Goal: Task Accomplishment & Management: Manage account settings

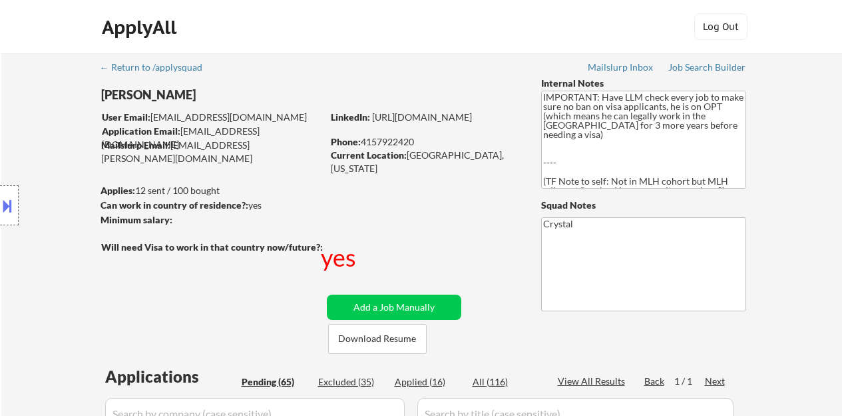
select select ""pending""
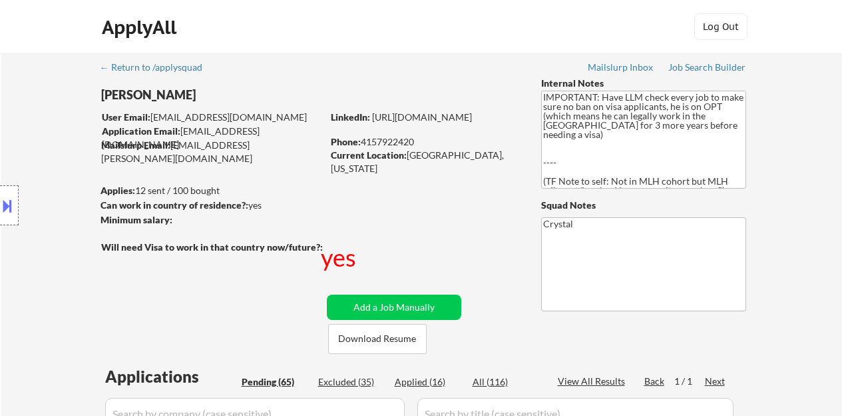
select select ""pending""
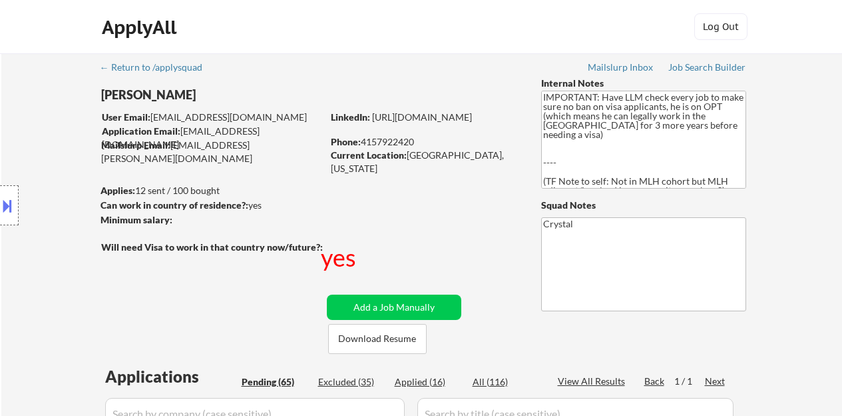
select select ""pending""
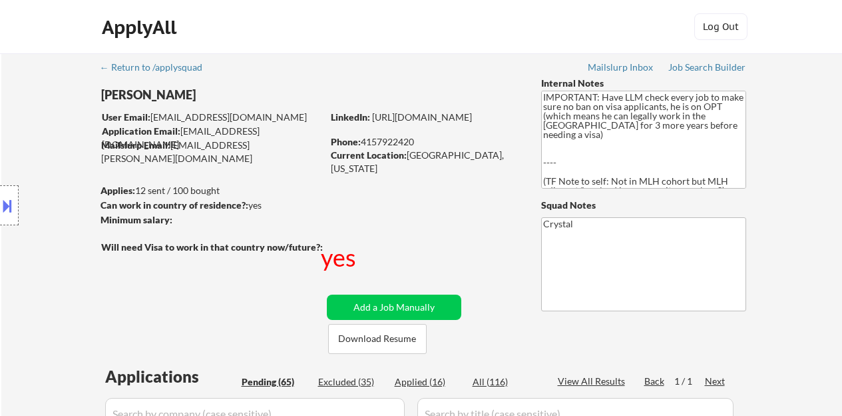
select select ""pending""
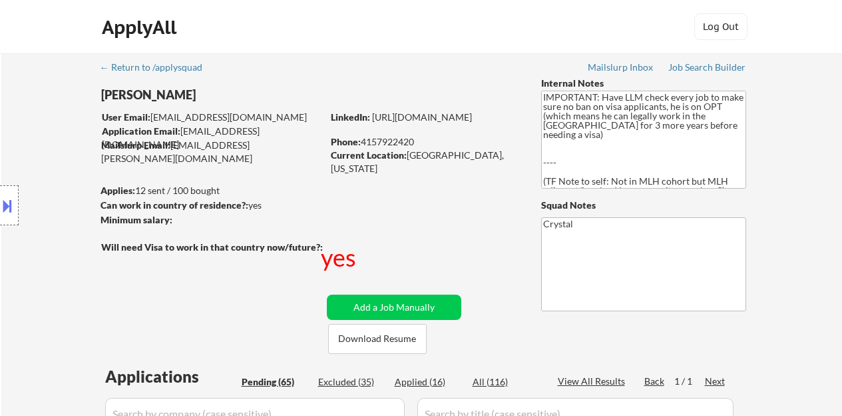
select select ""pending""
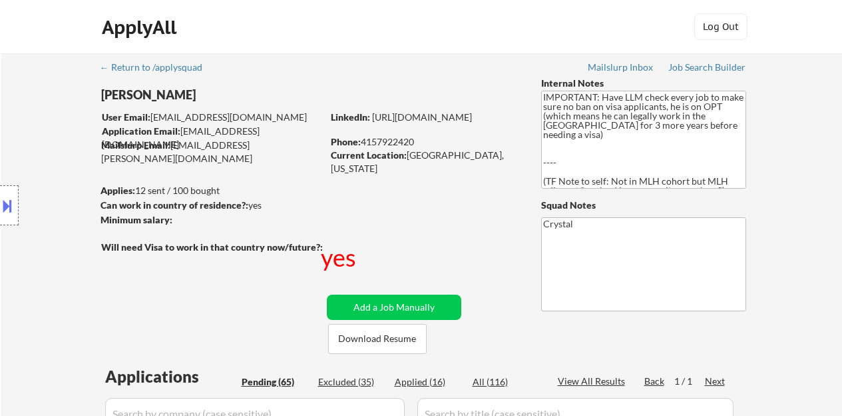
select select ""pending""
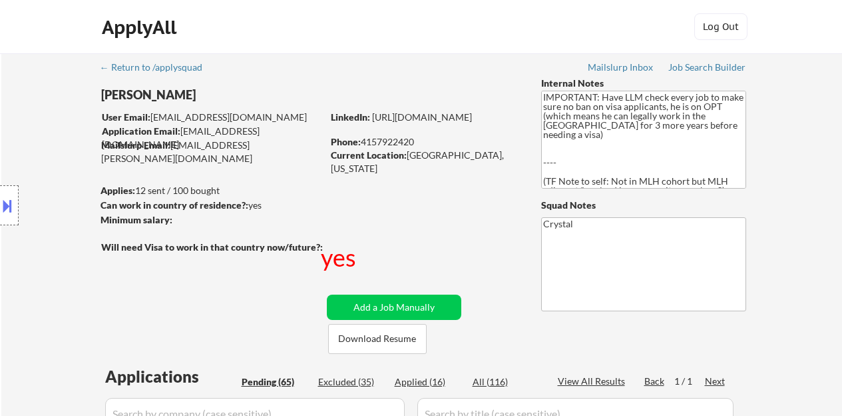
select select ""pending""
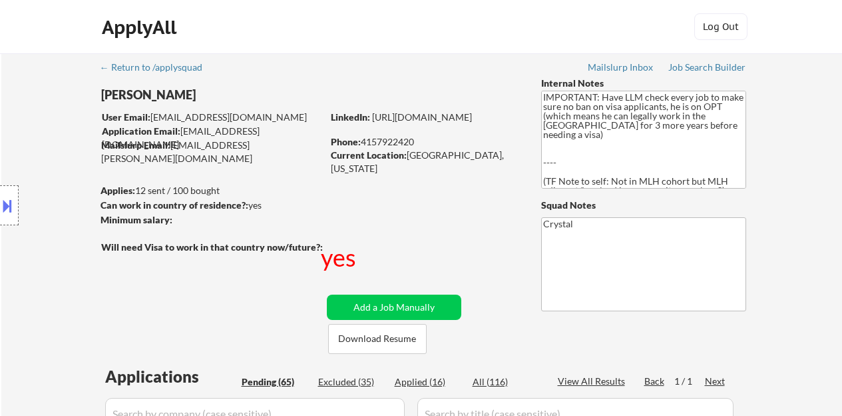
select select ""pending""
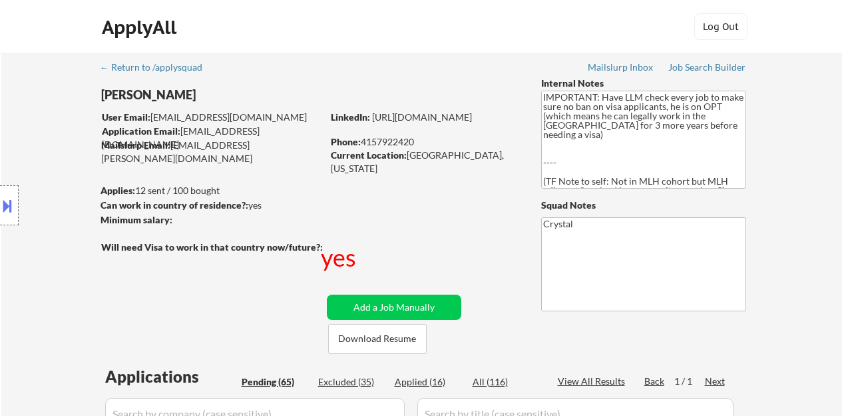
select select ""pending""
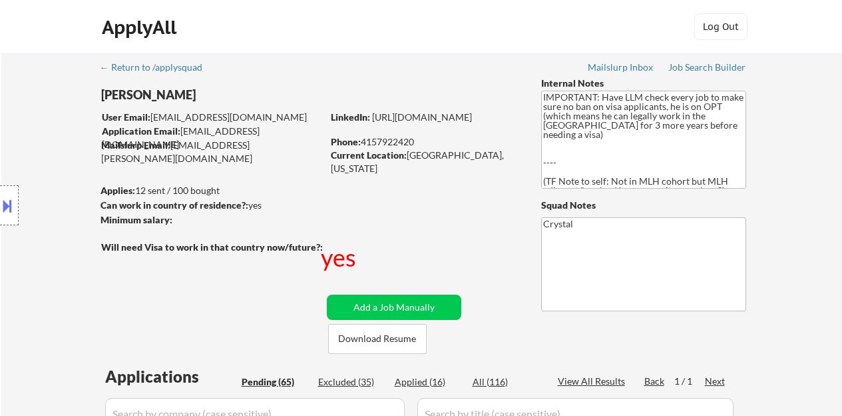
select select ""pending""
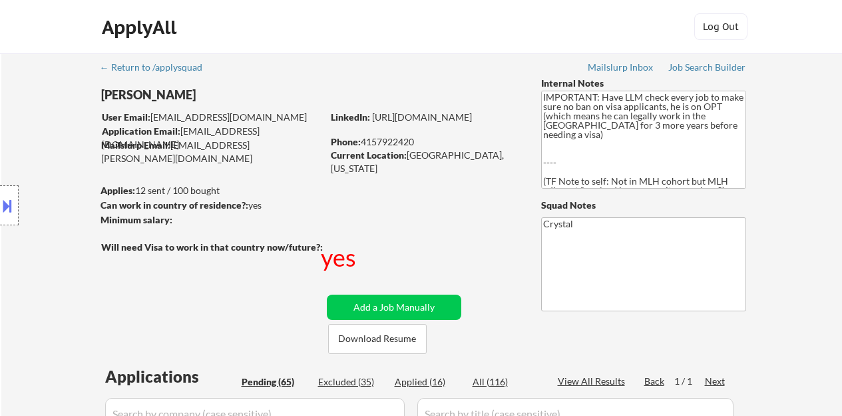
select select ""pending""
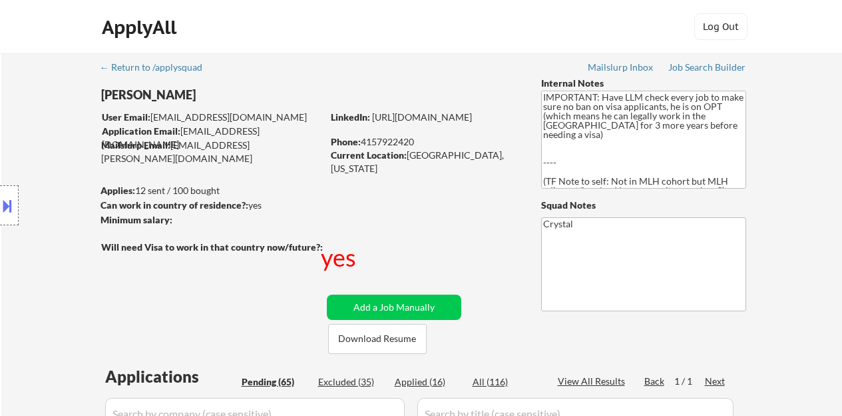
select select ""pending""
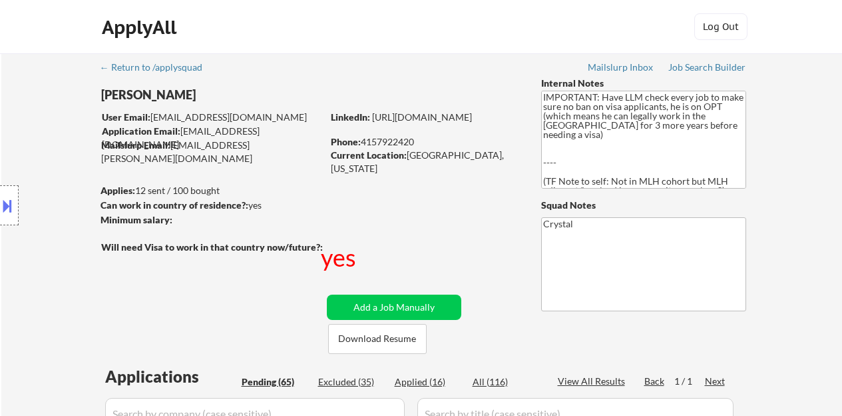
select select ""pending""
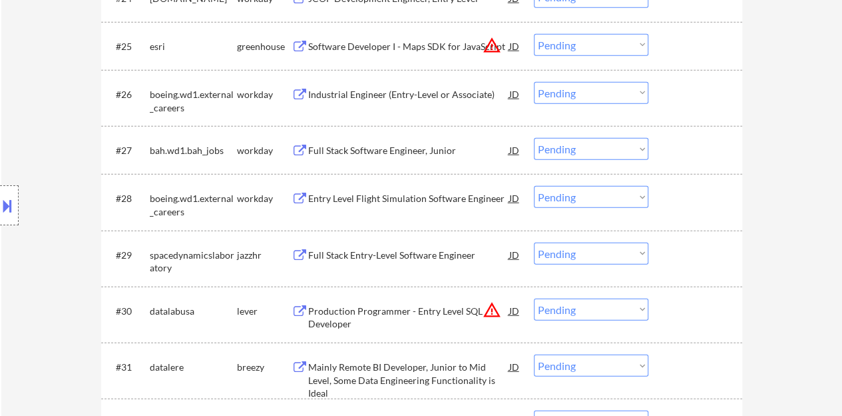
scroll to position [1694, 0]
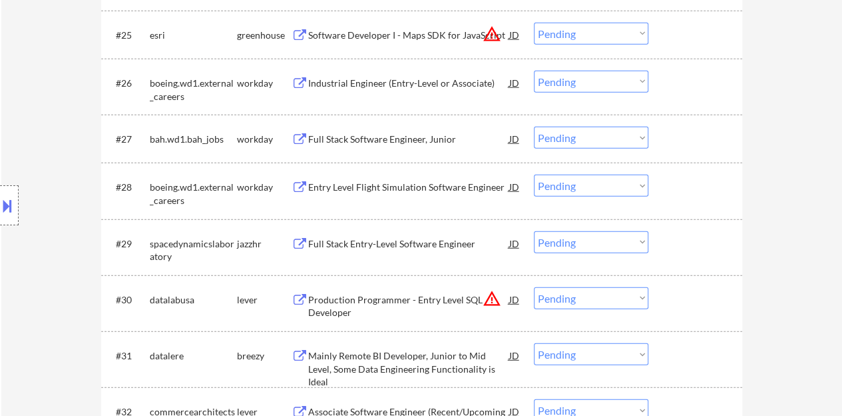
click at [761, 93] on div "← Return to /applysquad Mailslurp Inbox Job Search Builder Naman Rastogi User E…" at bounding box center [421, 307] width 841 height 3896
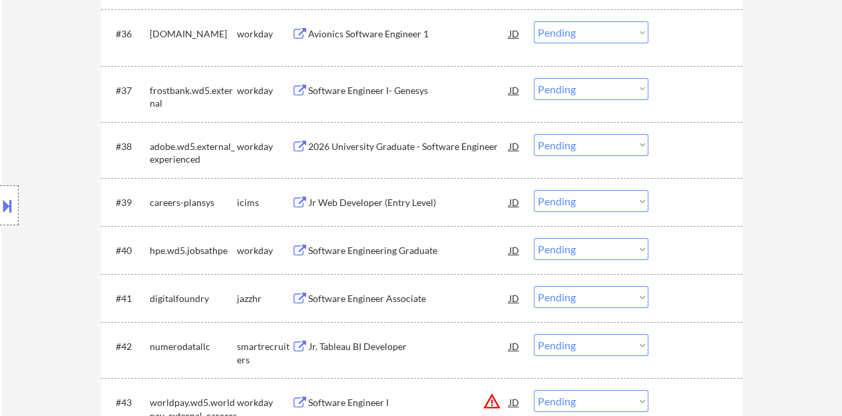
scroll to position [2294, 0]
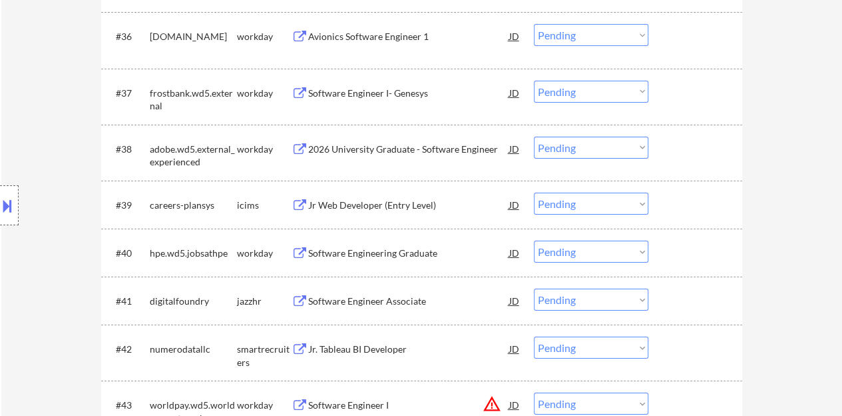
click at [386, 250] on div "Software Engineering Graduate" at bounding box center [408, 252] width 201 height 13
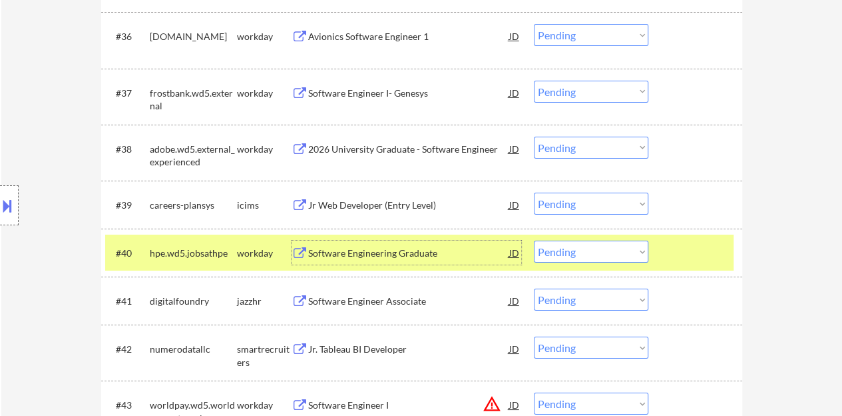
click at [565, 256] on select "Choose an option... Pending Applied Excluded (Questions) Excluded (Expired) Exc…" at bounding box center [591, 251] width 115 height 22
click at [534, 240] on select "Choose an option... Pending Applied Excluded (Questions) Excluded (Expired) Exc…" at bounding box center [591, 251] width 115 height 22
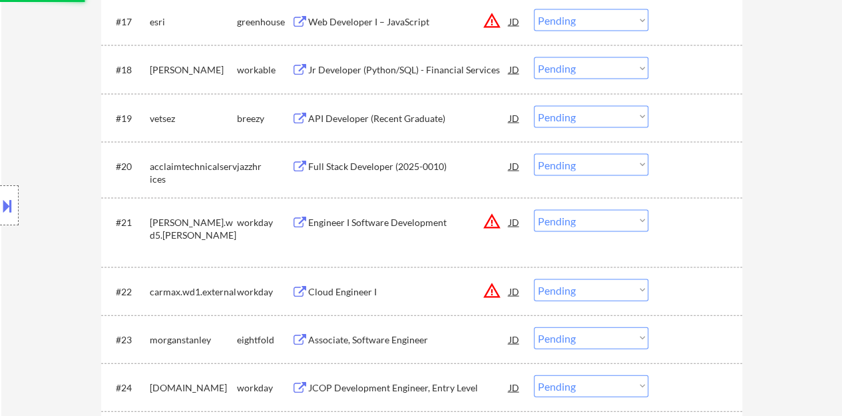
select select ""pending""
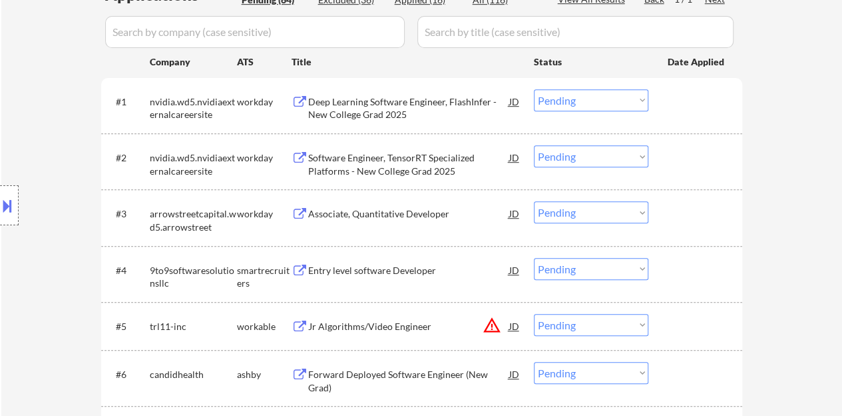
scroll to position [400, 0]
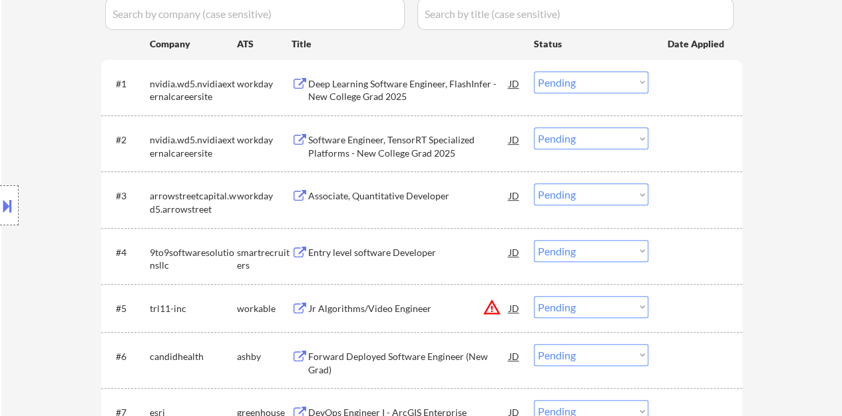
click at [417, 198] on div "Associate, Quantitative Developer" at bounding box center [408, 195] width 201 height 13
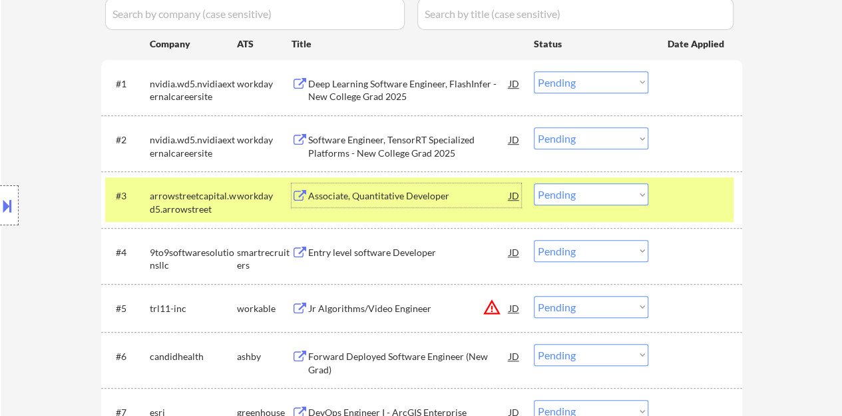
click at [563, 184] on select "Choose an option... Pending Applied Excluded (Questions) Excluded (Expired) Exc…" at bounding box center [591, 194] width 115 height 22
click at [534, 183] on select "Choose an option... Pending Applied Excluded (Questions) Excluded (Expired) Exc…" at bounding box center [591, 194] width 115 height 22
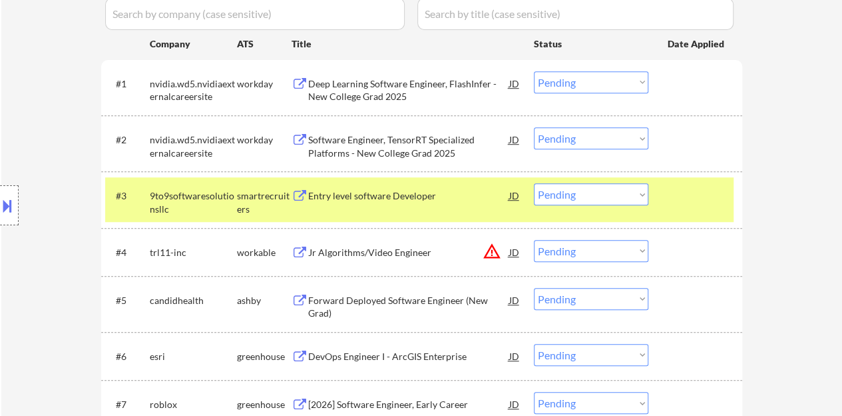
click at [404, 198] on div "Entry level software Developer" at bounding box center [408, 195] width 201 height 13
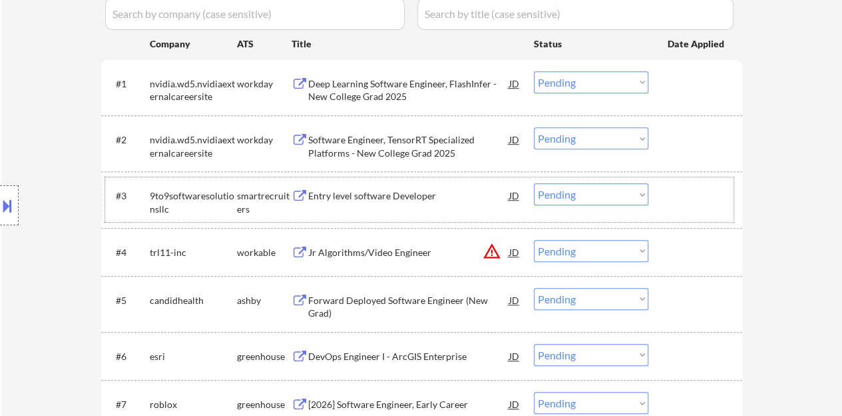
click at [713, 211] on div "#3 9to9softwaresolutionsllc smartrecruiters Entry level software Developer JD C…" at bounding box center [419, 199] width 629 height 44
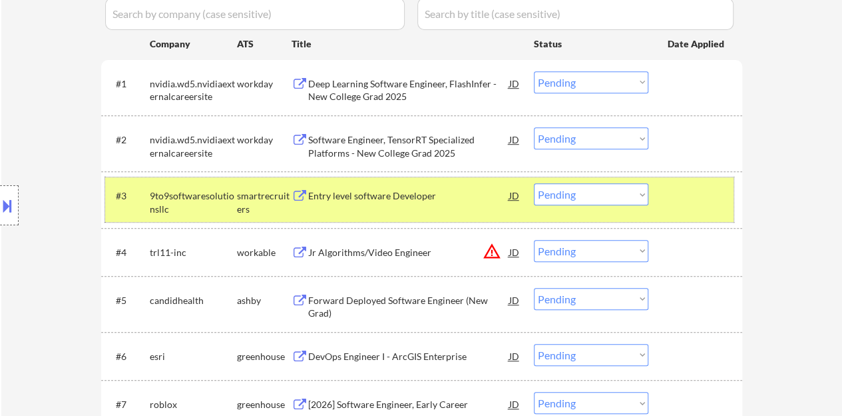
click at [589, 202] on select "Choose an option... Pending Applied Excluded (Questions) Excluded (Expired) Exc…" at bounding box center [591, 194] width 115 height 22
click at [534, 183] on select "Choose an option... Pending Applied Excluded (Questions) Excluded (Expired) Exc…" at bounding box center [591, 194] width 115 height 22
select select ""pending""
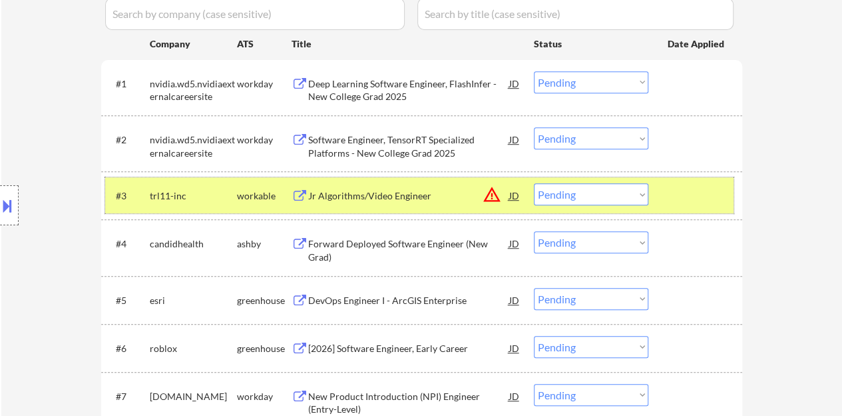
click at [709, 208] on div "#3 trl11-inc workable Jr Algorithms/Video Engineer JD warning_amber Choose an o…" at bounding box center [419, 195] width 629 height 36
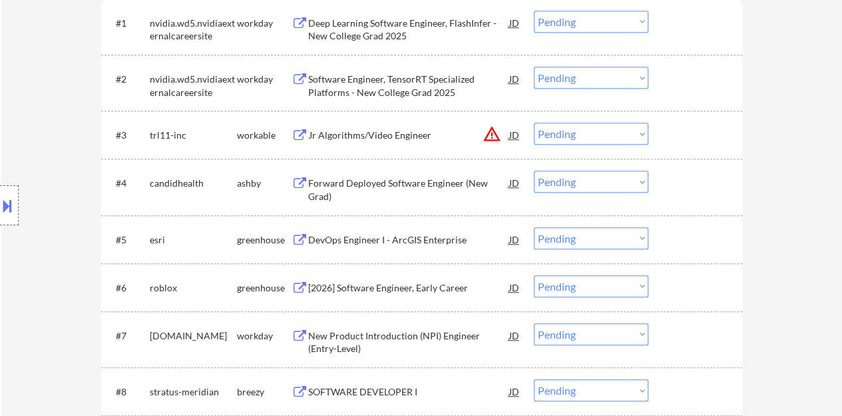
scroll to position [466, 0]
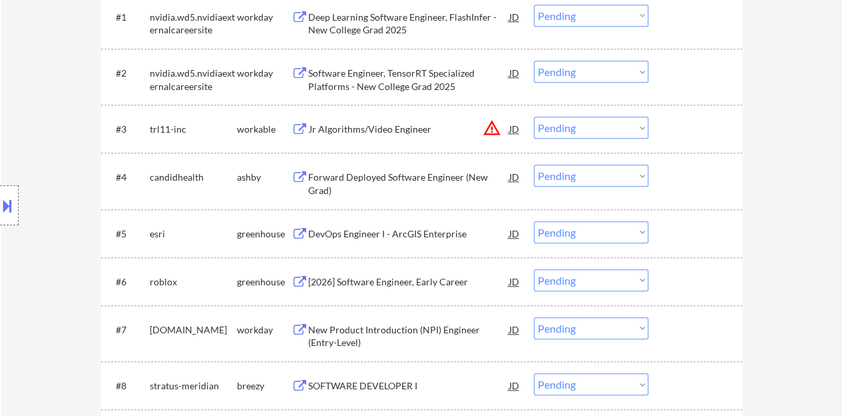
click at [412, 236] on div "DevOps Engineer I - ArcGIS Enterprise" at bounding box center [408, 233] width 201 height 13
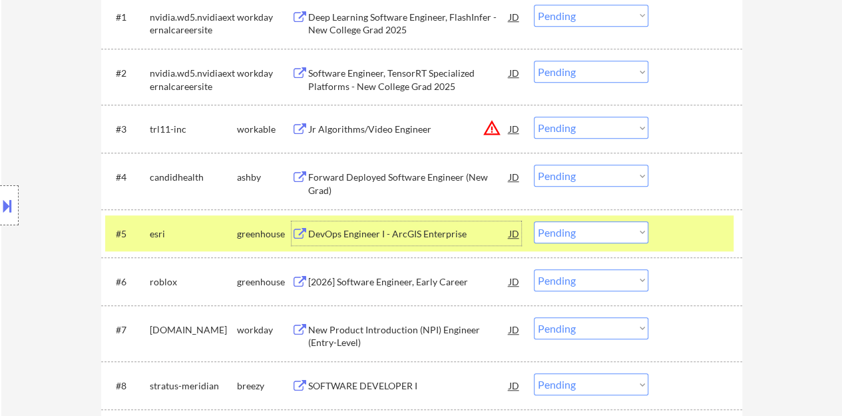
click at [601, 237] on select "Choose an option... Pending Applied Excluded (Questions) Excluded (Expired) Exc…" at bounding box center [591, 232] width 115 height 22
click at [534, 221] on select "Choose an option... Pending Applied Excluded (Questions) Excluded (Expired) Exc…" at bounding box center [591, 232] width 115 height 22
select select ""pending""
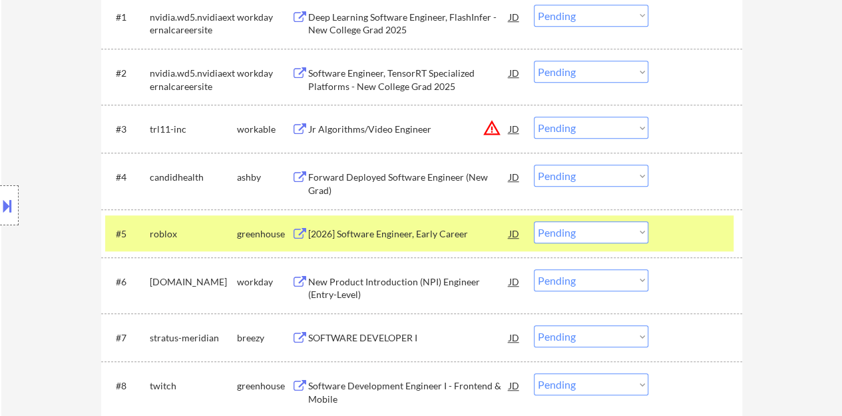
scroll to position [533, 0]
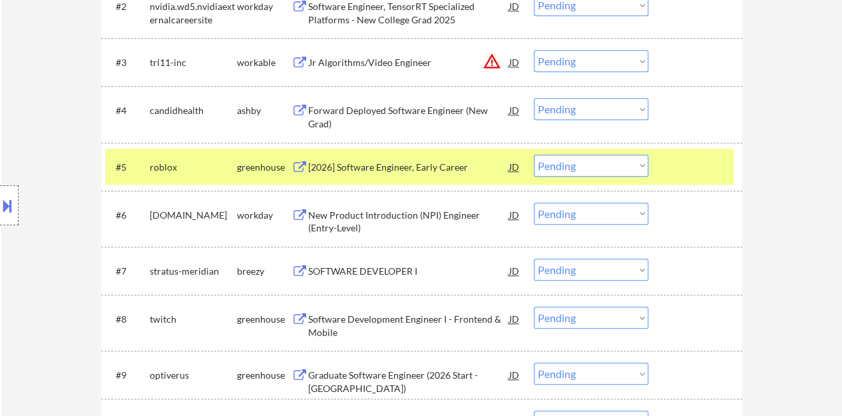
click at [691, 157] on div at bounding box center [697, 167] width 59 height 24
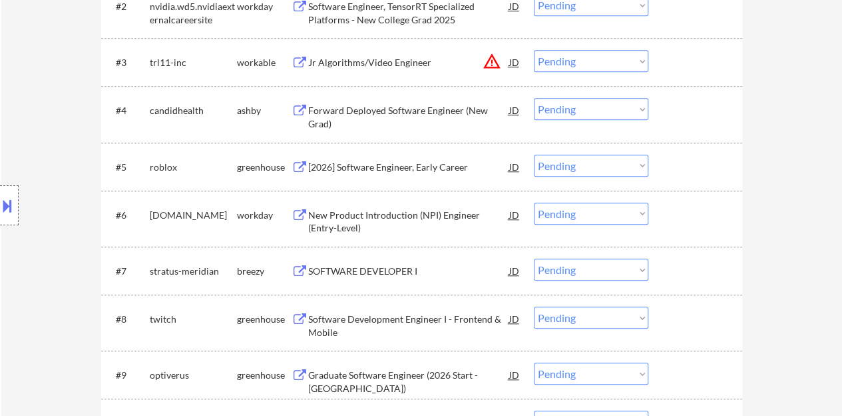
click at [400, 207] on div "New Product Introduction (NPI) Engineer (Entry-Level)" at bounding box center [408, 218] width 201 height 32
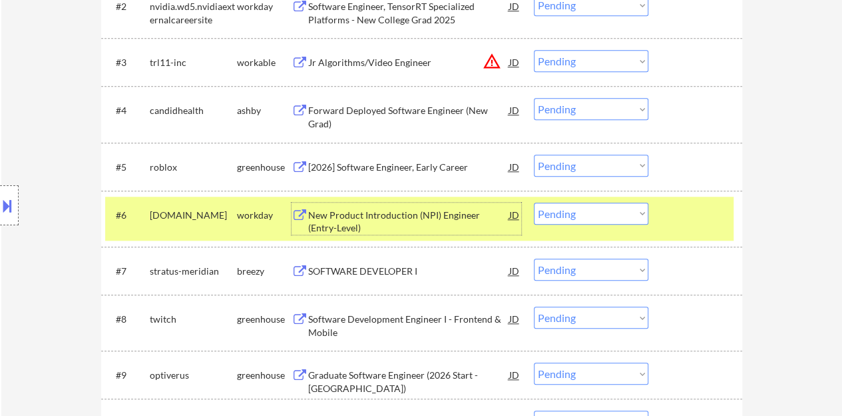
click at [610, 212] on select "Choose an option... Pending Applied Excluded (Questions) Excluded (Expired) Exc…" at bounding box center [591, 213] width 115 height 22
click at [534, 202] on select "Choose an option... Pending Applied Excluded (Questions) Excluded (Expired) Exc…" at bounding box center [591, 213] width 115 height 22
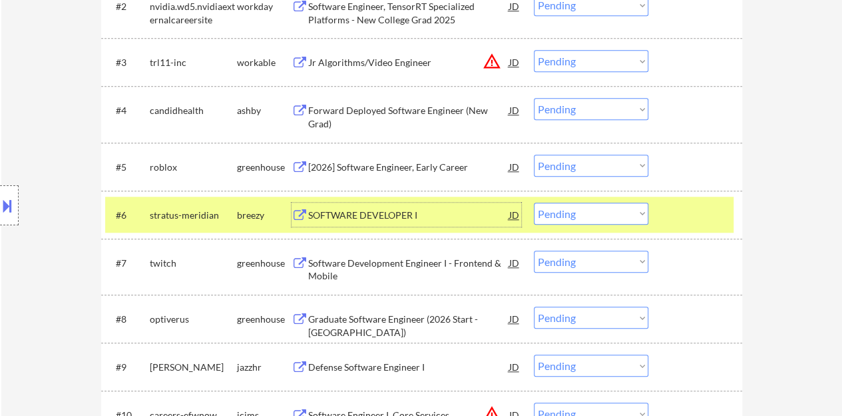
click at [409, 206] on div "SOFTWARE DEVELOPER I" at bounding box center [408, 214] width 201 height 24
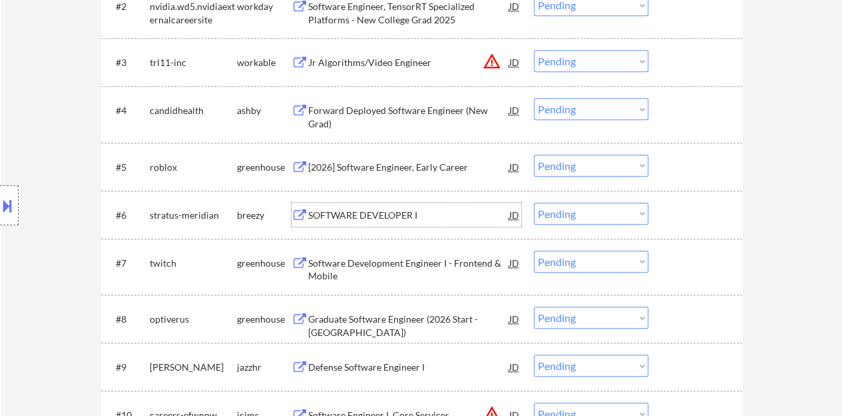
click at [695, 223] on div at bounding box center [697, 214] width 59 height 24
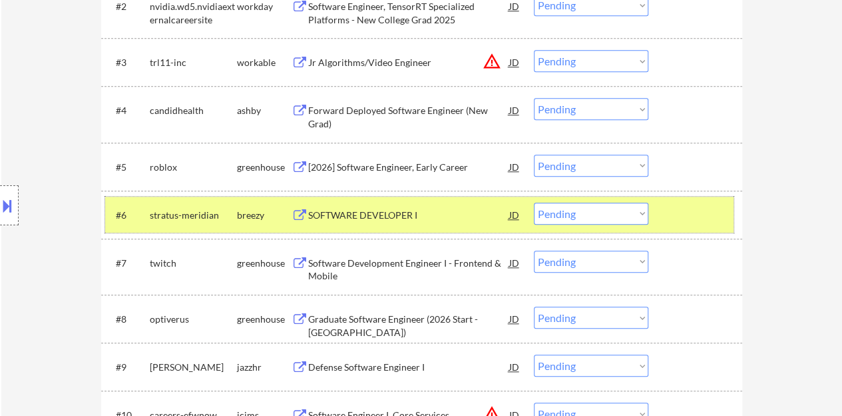
click at [601, 212] on select "Choose an option... Pending Applied Excluded (Questions) Excluded (Expired) Exc…" at bounding box center [591, 213] width 115 height 22
click at [606, 209] on select "Choose an option... Pending Applied Excluded (Questions) Excluded (Expired) Exc…" at bounding box center [591, 213] width 115 height 22
click at [534, 202] on select "Choose an option... Pending Applied Excluded (Questions) Excluded (Expired) Exc…" at bounding box center [591, 213] width 115 height 22
select select ""pending""
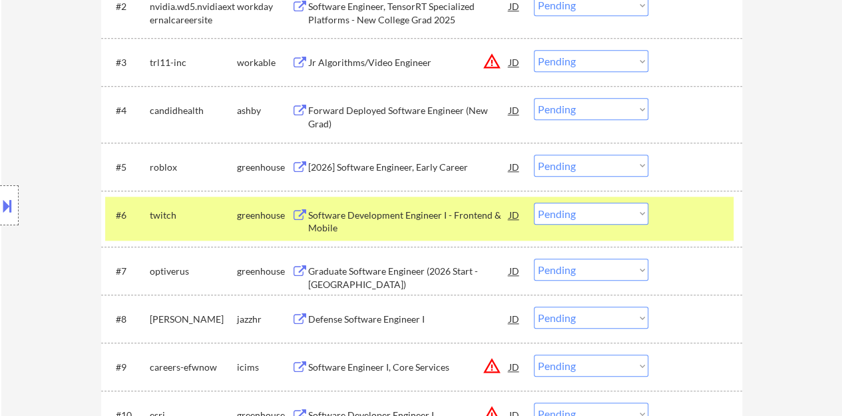
click at [400, 208] on div "Software Development Engineer I - Frontend & Mobile" at bounding box center [408, 221] width 201 height 26
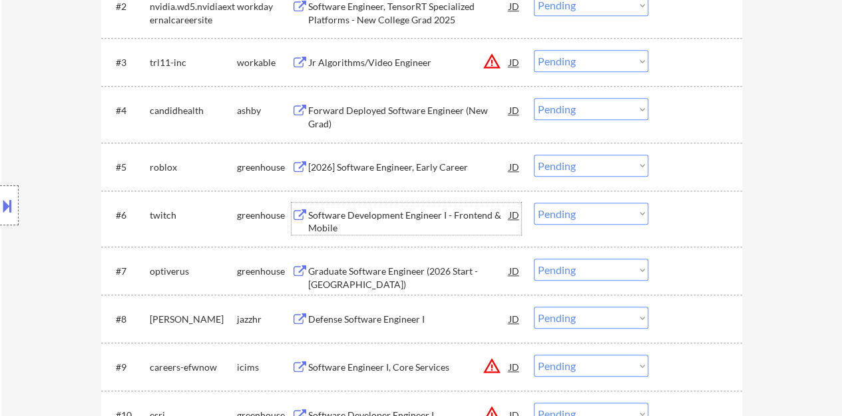
click at [680, 220] on div at bounding box center [697, 214] width 59 height 24
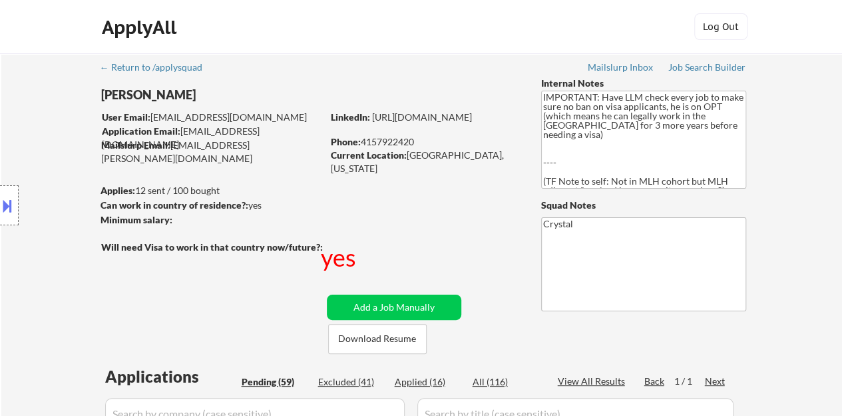
scroll to position [67, 0]
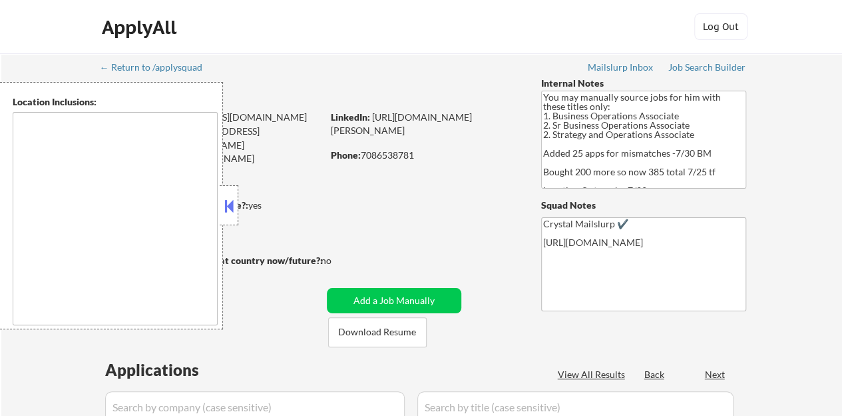
type textarea "Evanston, IL Oak Park, IL Cicero, IL Berwyn, IL Oak Lawn, IL Skokie, IL Des Pla…"
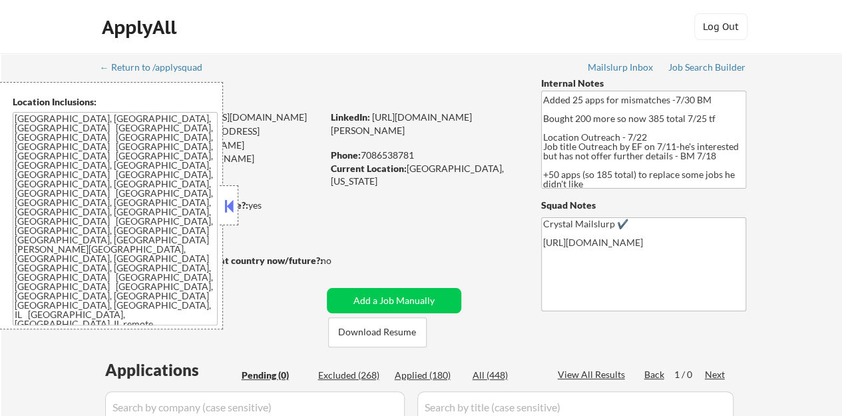
scroll to position [67, 0]
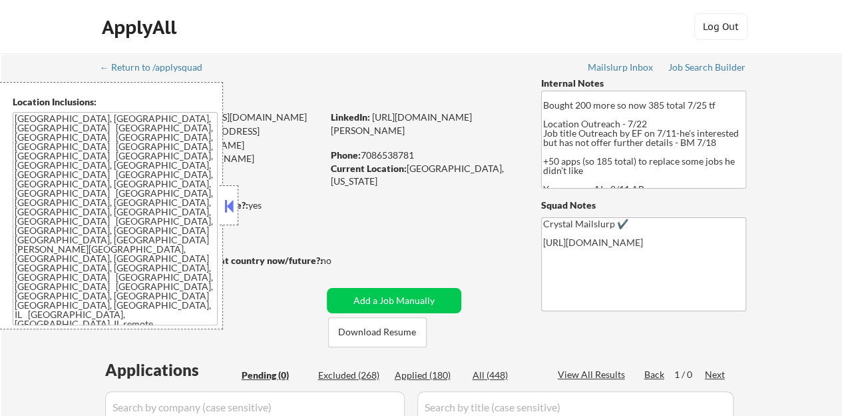
click at [228, 202] on button at bounding box center [229, 206] width 15 height 20
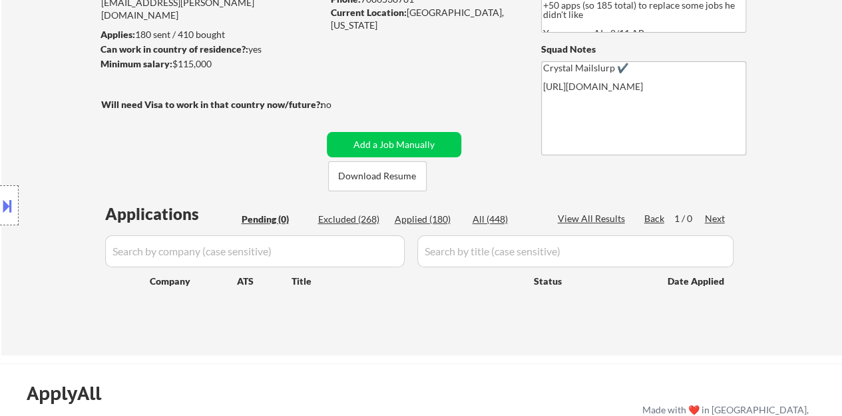
scroll to position [200, 0]
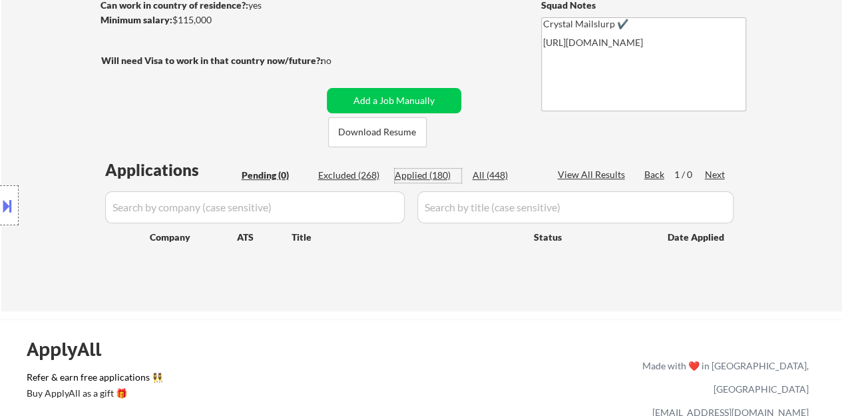
click at [422, 181] on div "Applied (180)" at bounding box center [428, 175] width 67 height 14
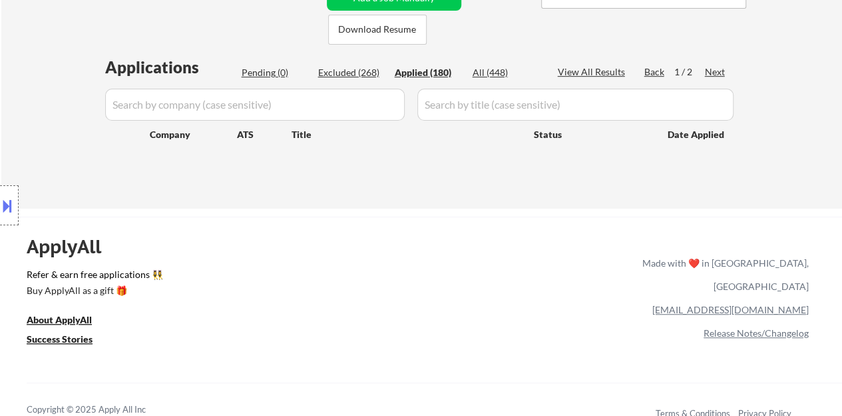
scroll to position [333, 0]
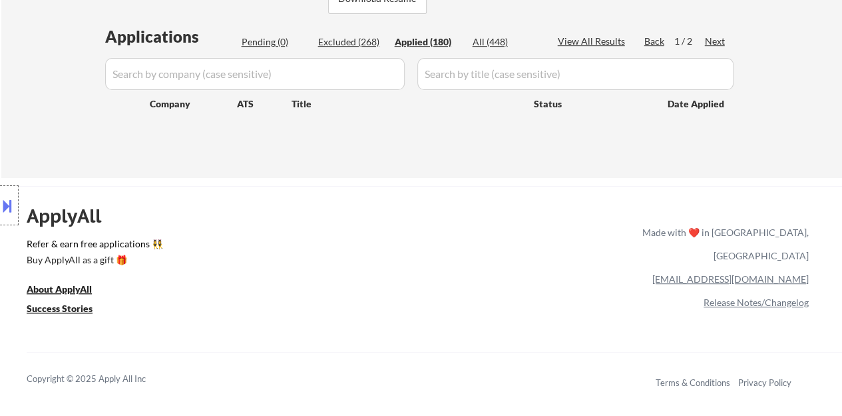
select select ""applied""
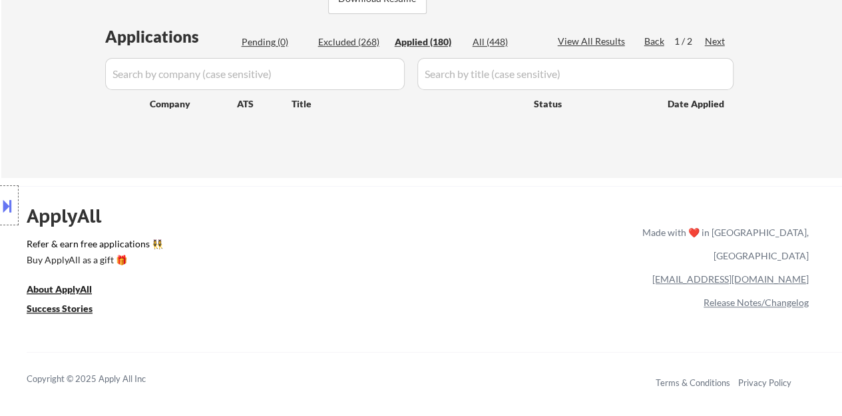
select select ""applied""
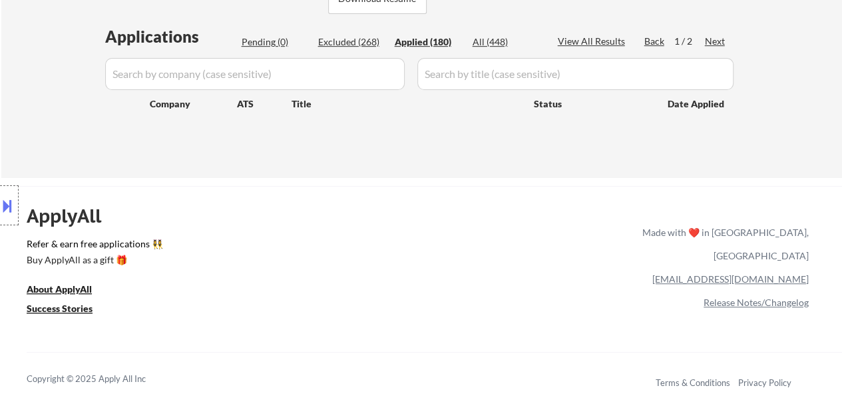
select select ""applied""
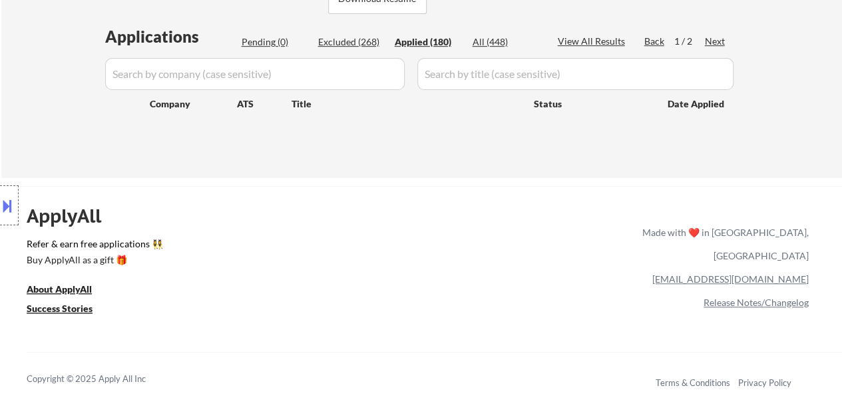
select select ""applied""
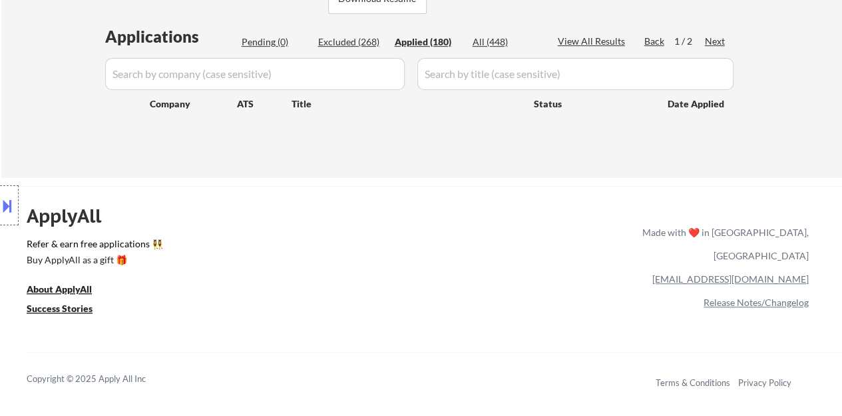
select select ""applied""
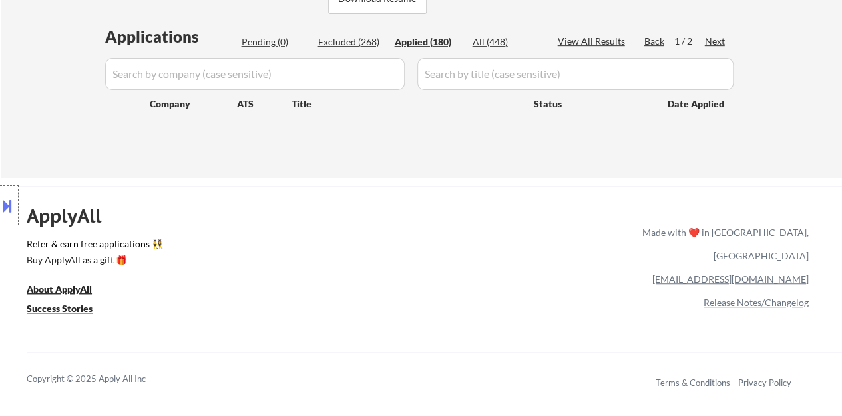
select select ""applied""
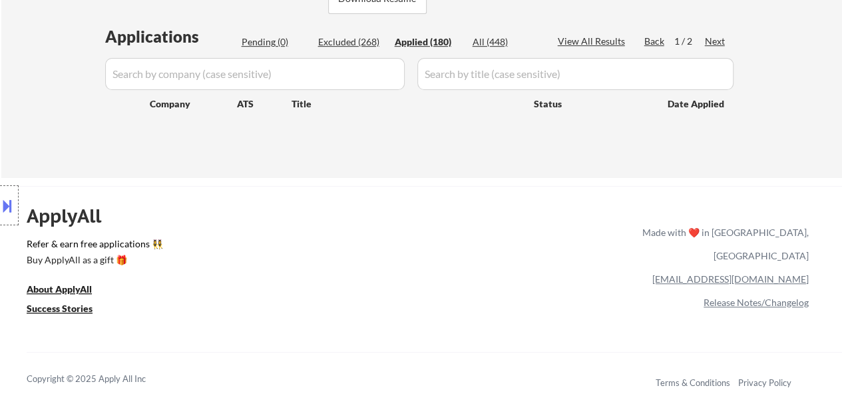
select select ""applied""
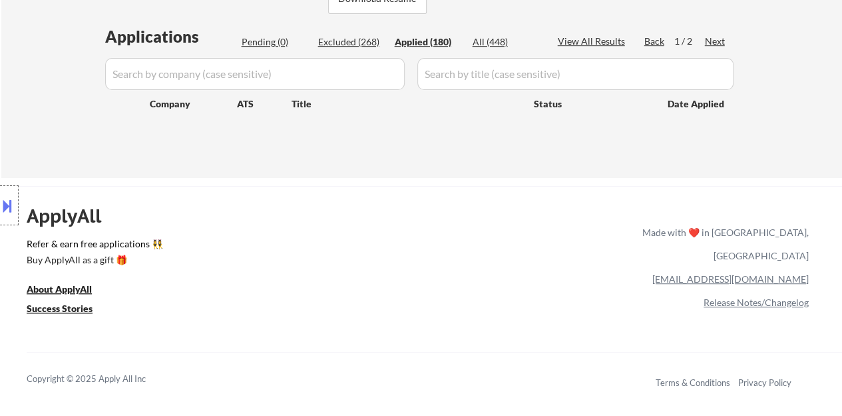
select select ""applied""
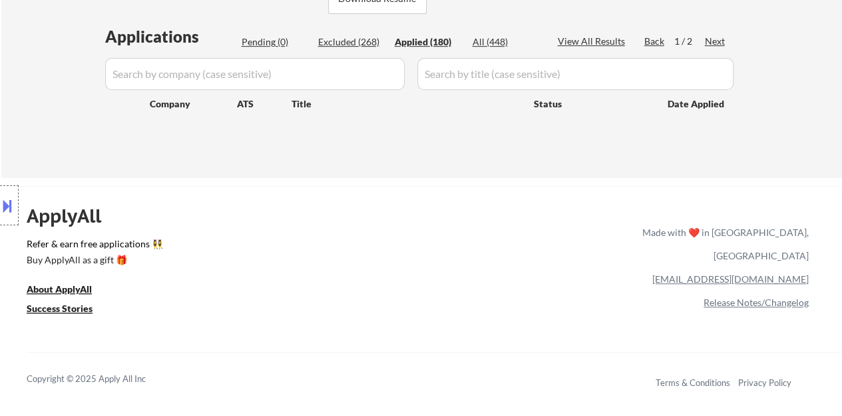
select select ""applied""
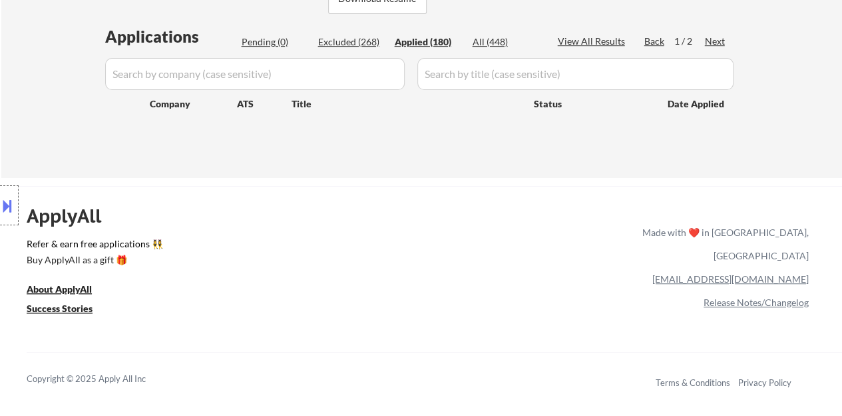
select select ""applied""
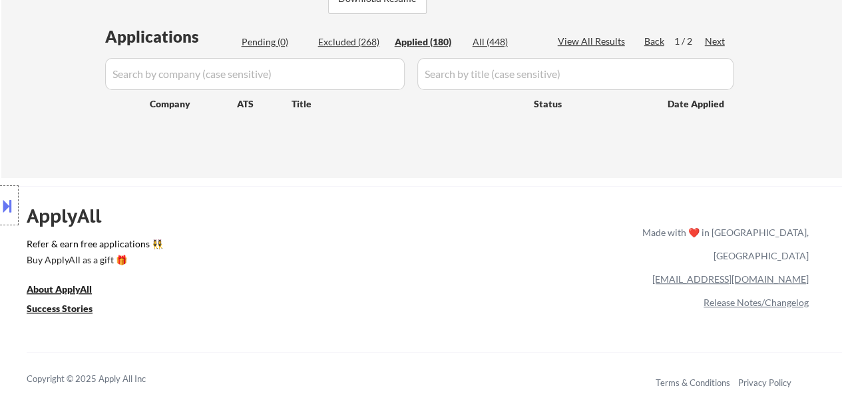
select select ""applied""
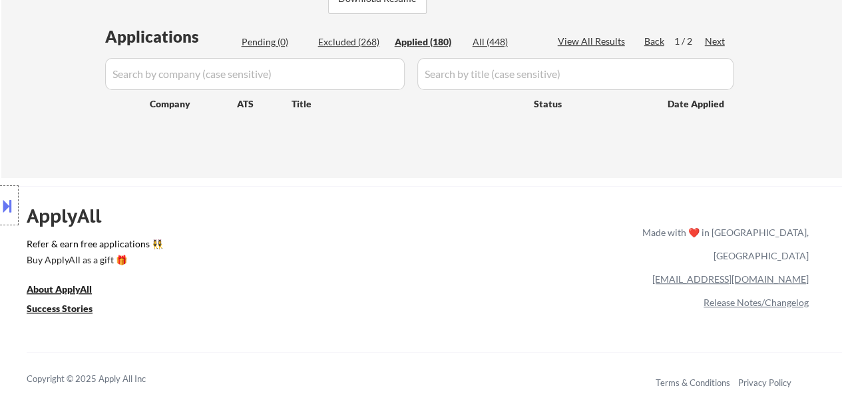
select select ""applied""
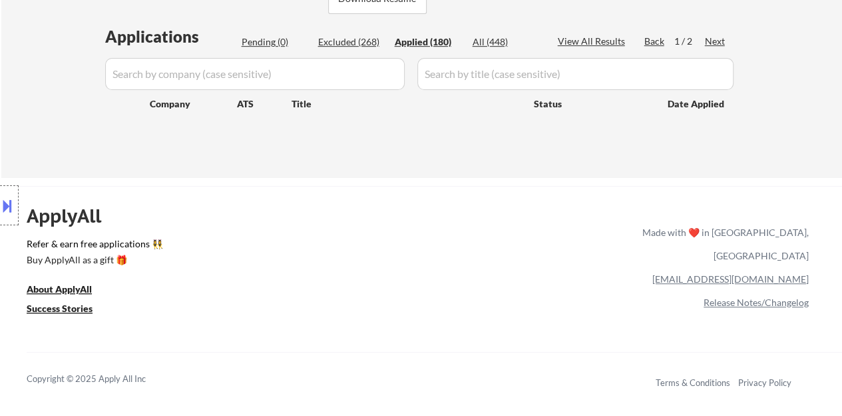
select select ""applied""
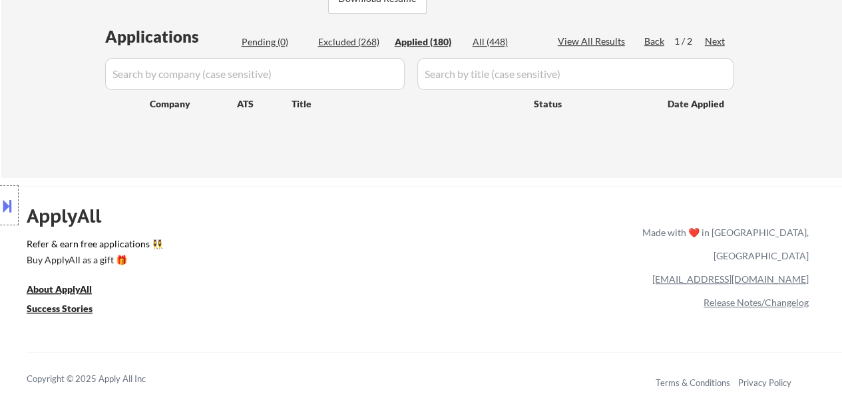
select select ""applied""
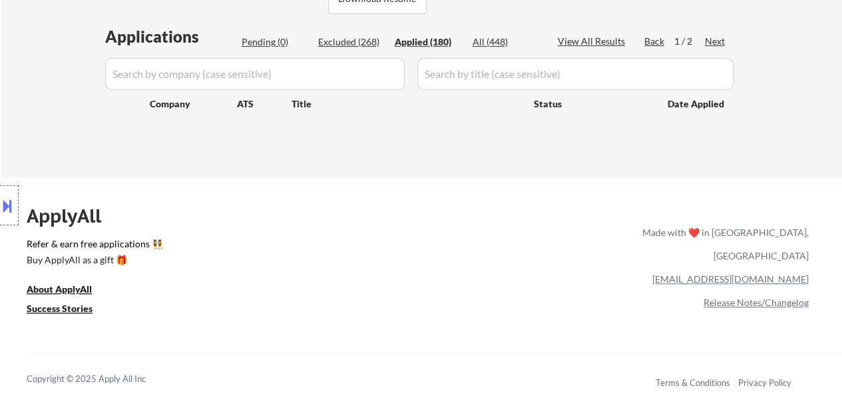
select select ""applied""
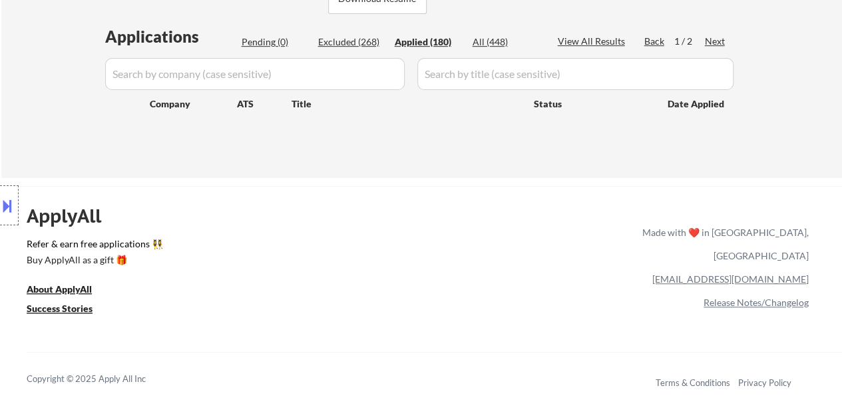
select select ""applied""
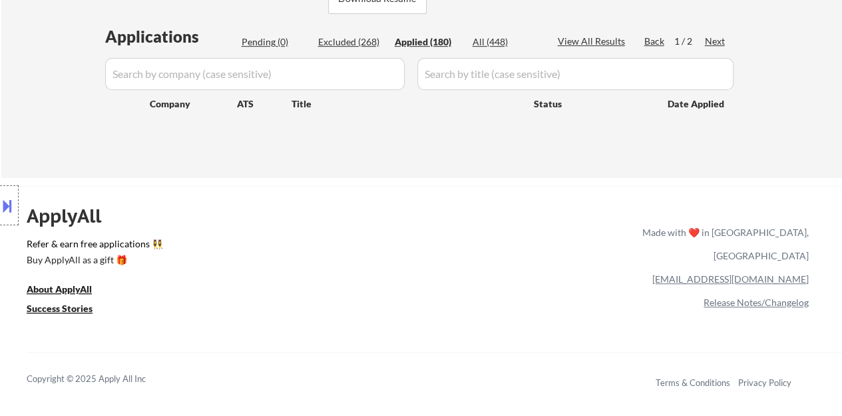
select select ""applied""
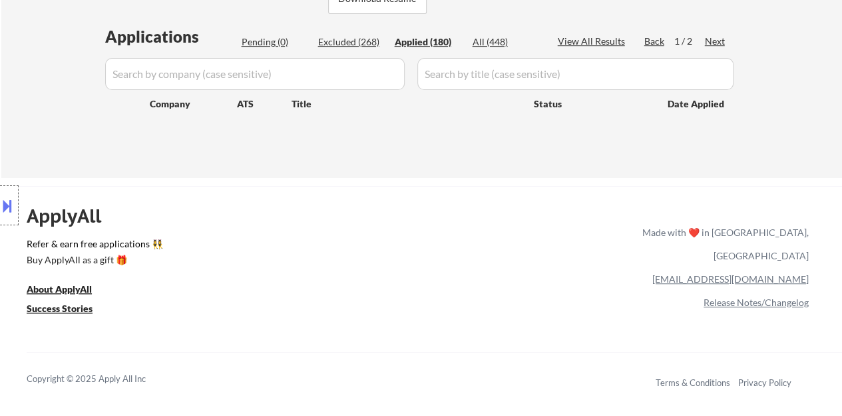
select select ""applied""
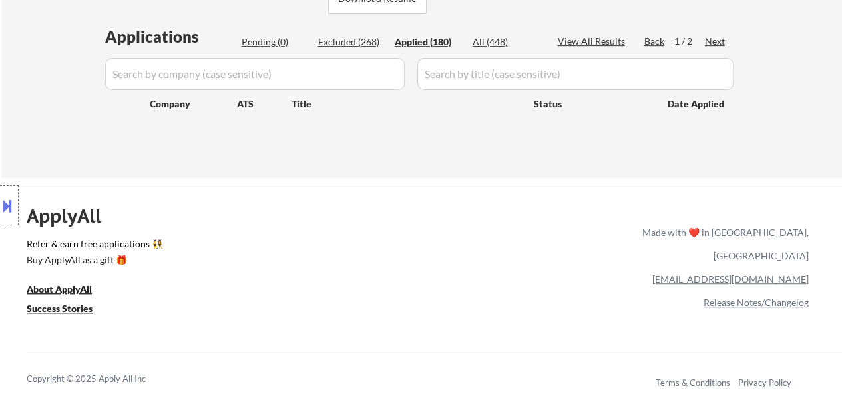
select select ""applied""
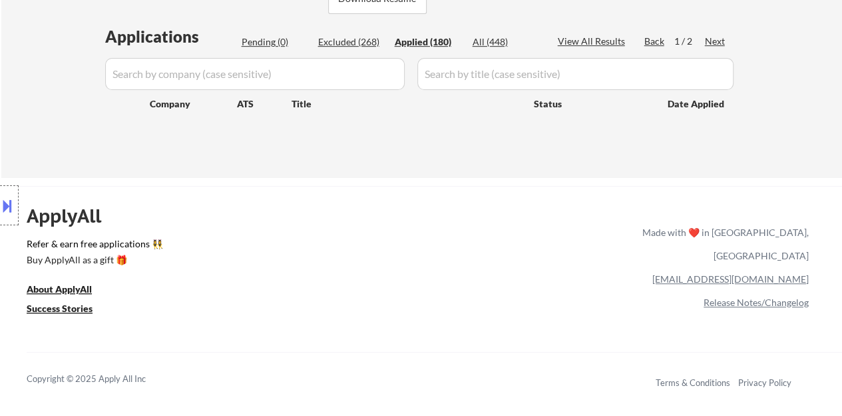
select select ""applied""
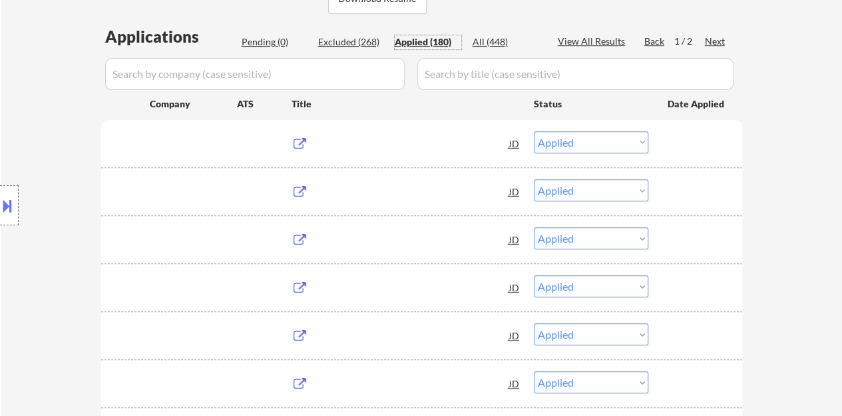
scroll to position [266, 0]
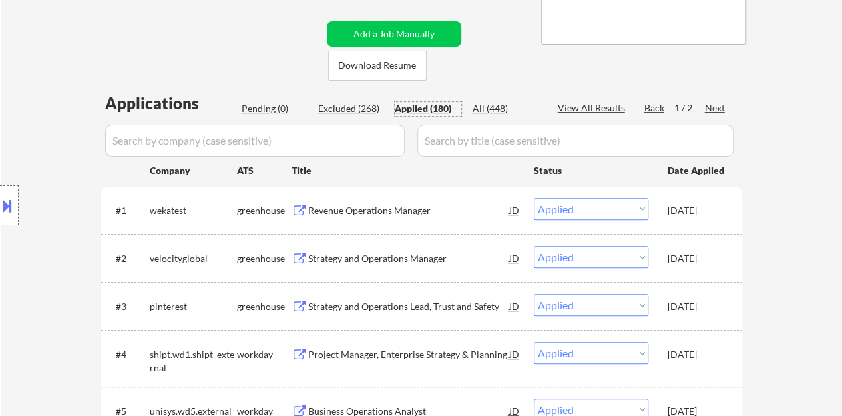
click at [596, 106] on div "View All Results" at bounding box center [593, 107] width 71 height 13
select select ""applied""
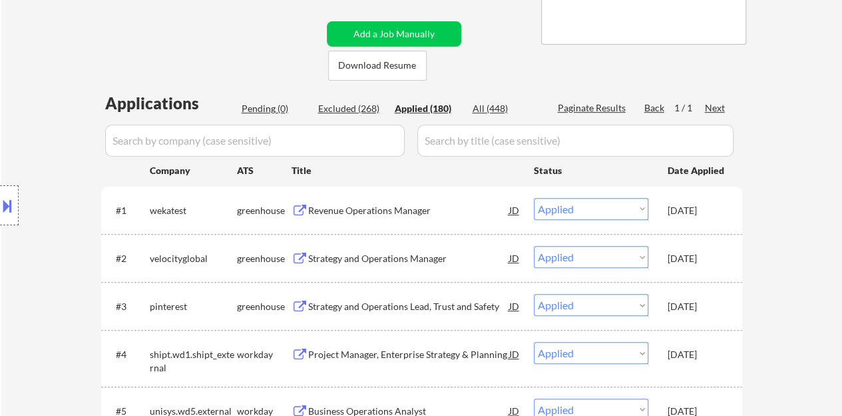
select select ""applied""
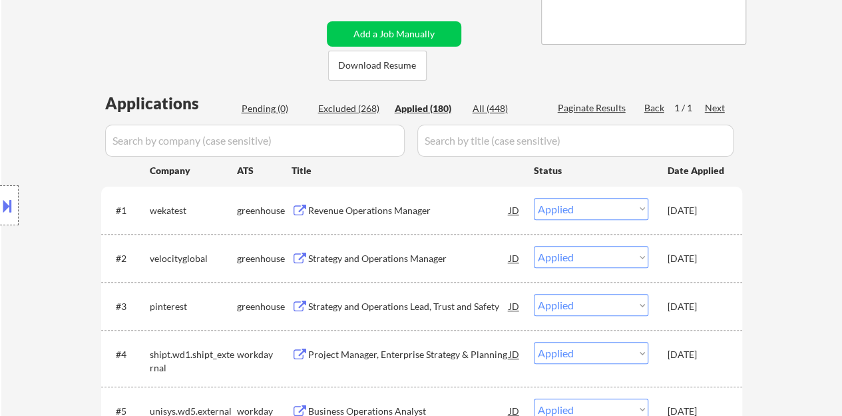
select select ""applied""
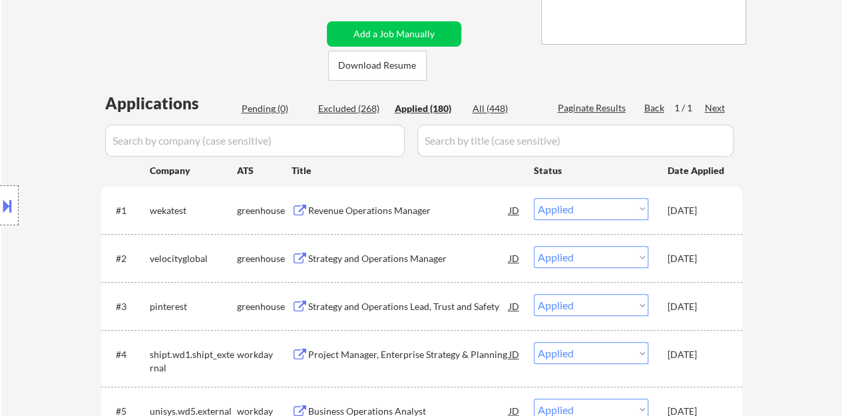
select select ""applied""
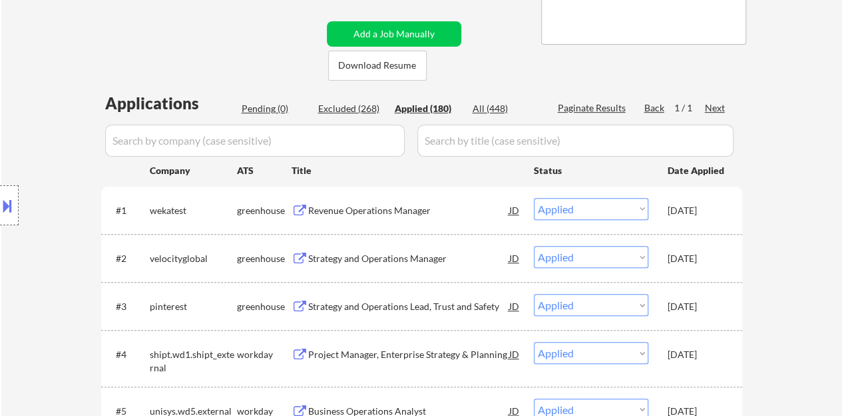
select select ""applied""
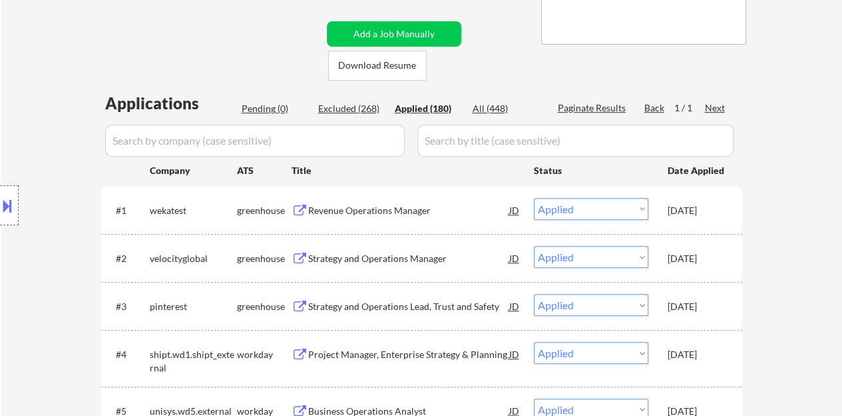
select select ""applied""
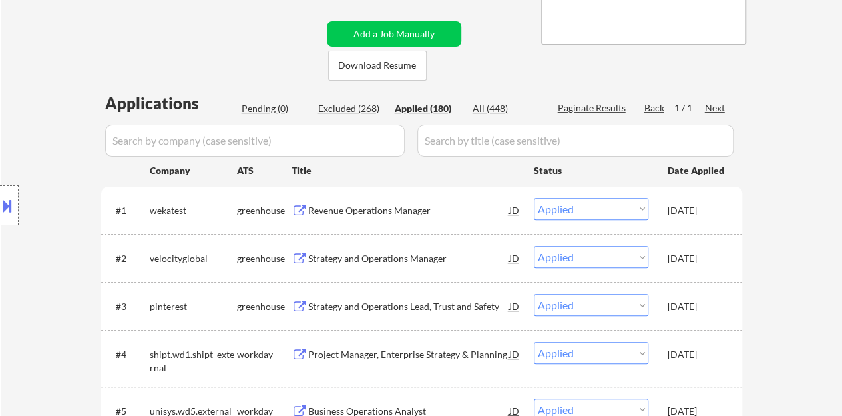
select select ""applied""
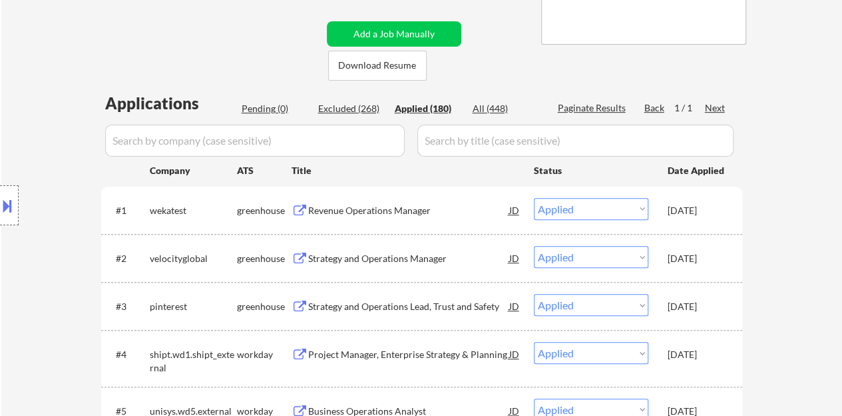
select select ""applied""
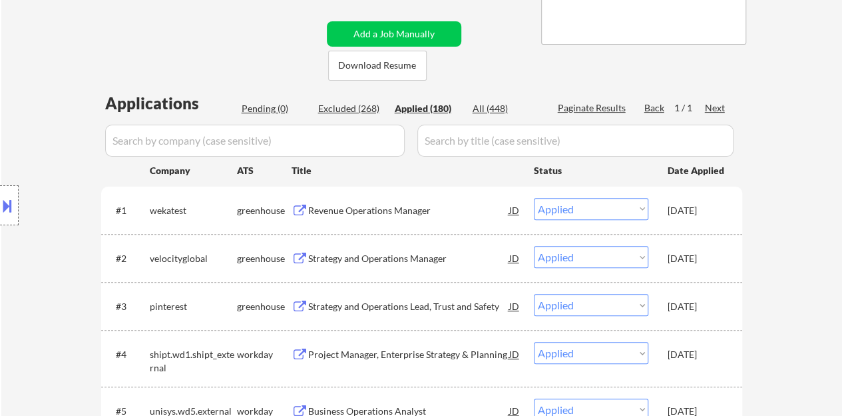
select select ""applied""
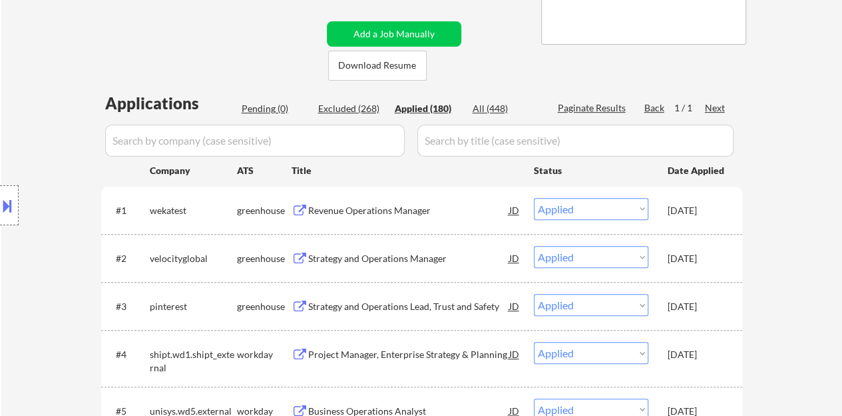
select select ""applied""
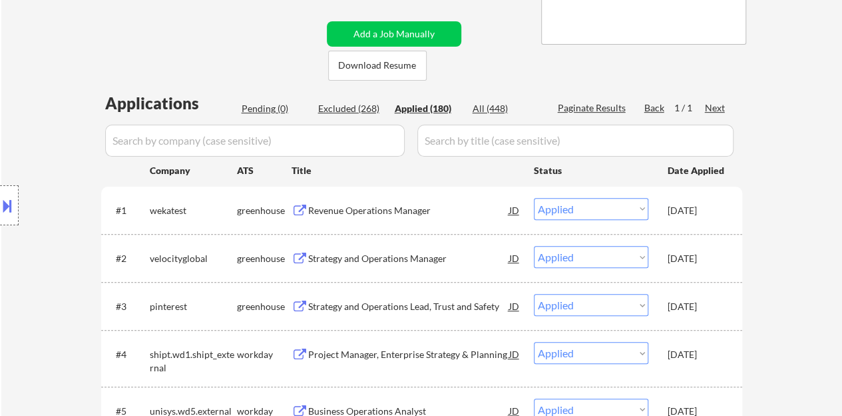
select select ""applied""
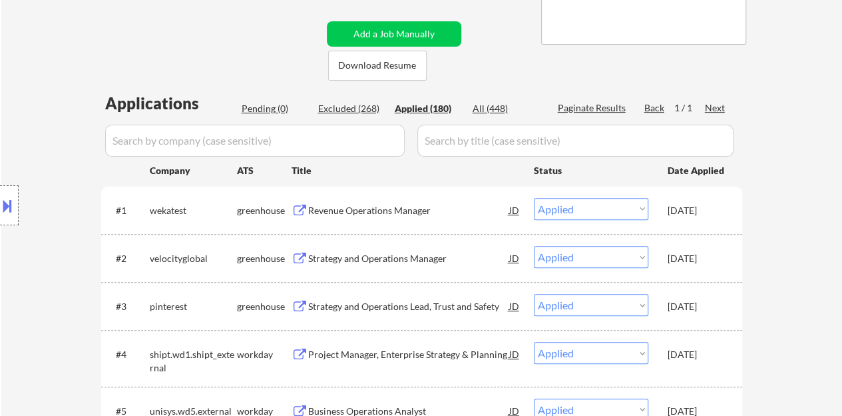
select select ""applied""
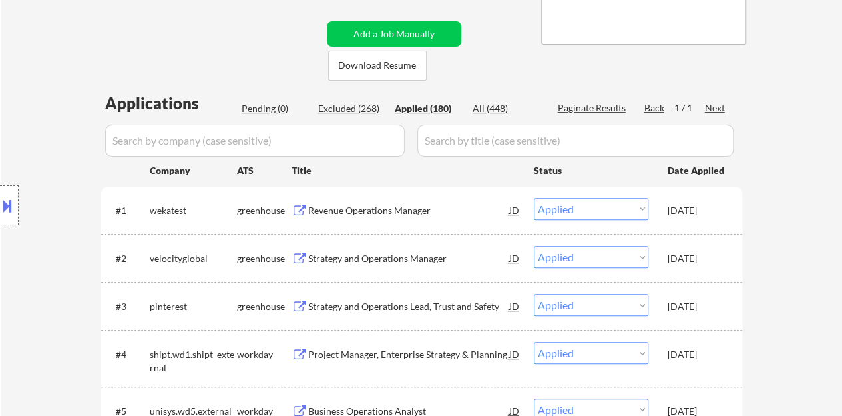
select select ""applied""
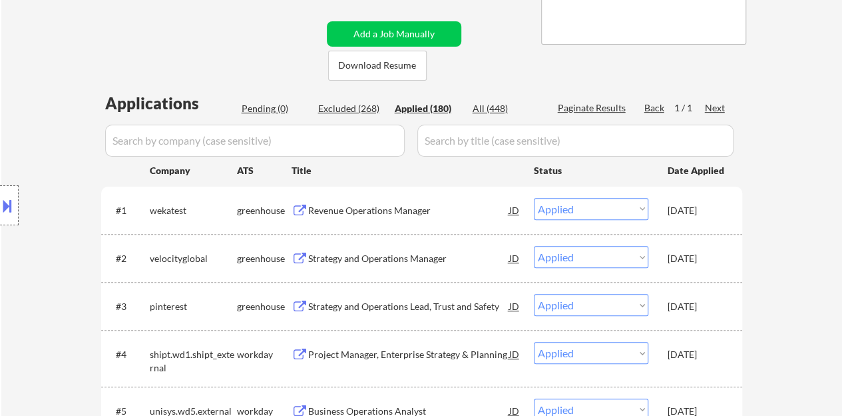
select select ""applied""
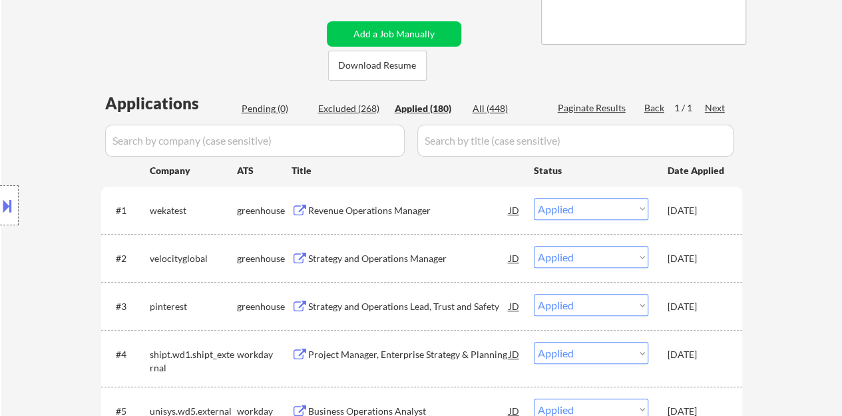
select select ""applied""
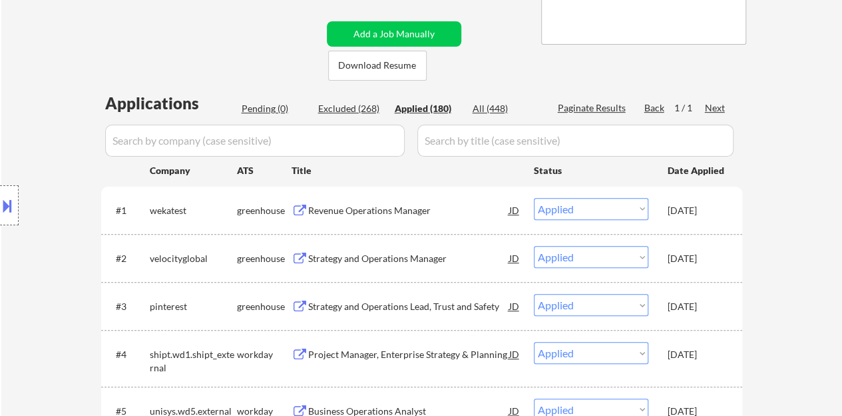
select select ""applied""
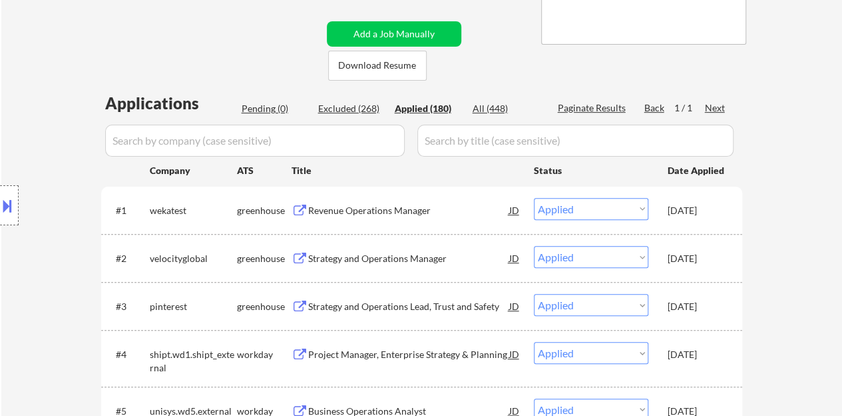
select select ""applied""
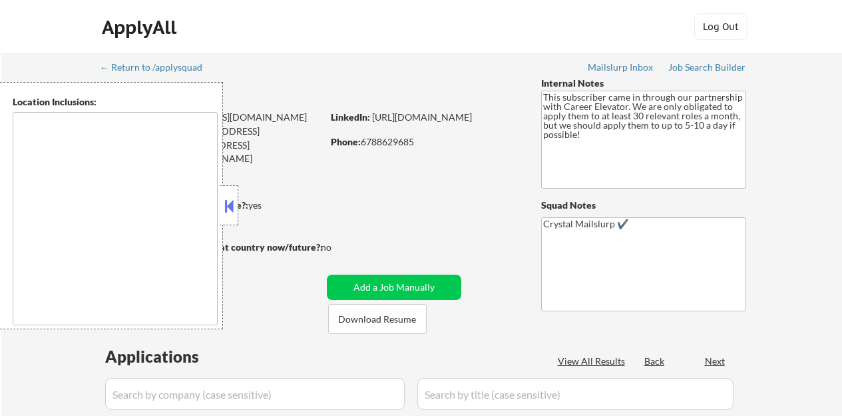
type textarea "Atlanta, GA Decatur, GA East Point, GA Brookhaven, GA Sandy Springs, GA Dunwood…"
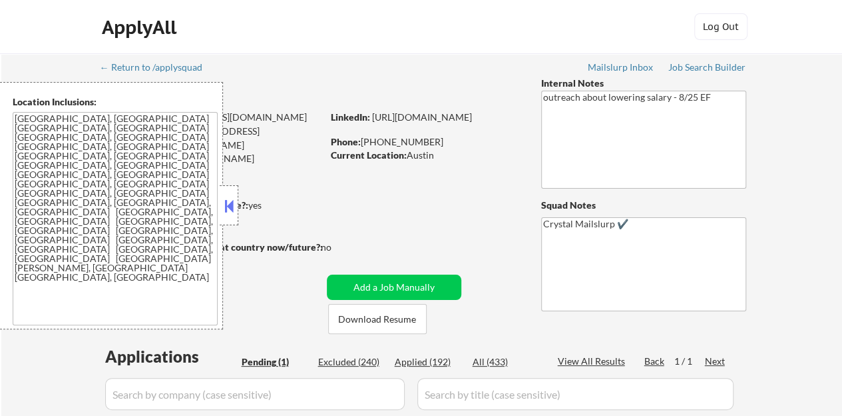
click at [230, 205] on button at bounding box center [229, 206] width 15 height 20
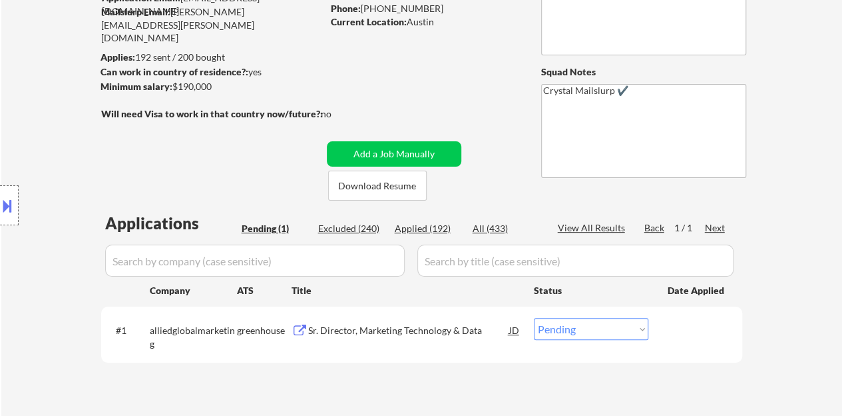
scroll to position [266, 0]
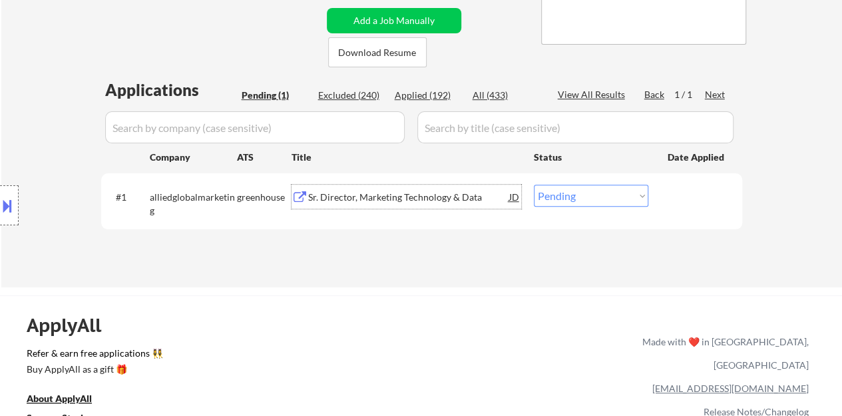
click at [395, 194] on div "Sr. Director, Marketing Technology & Data" at bounding box center [408, 196] width 201 height 13
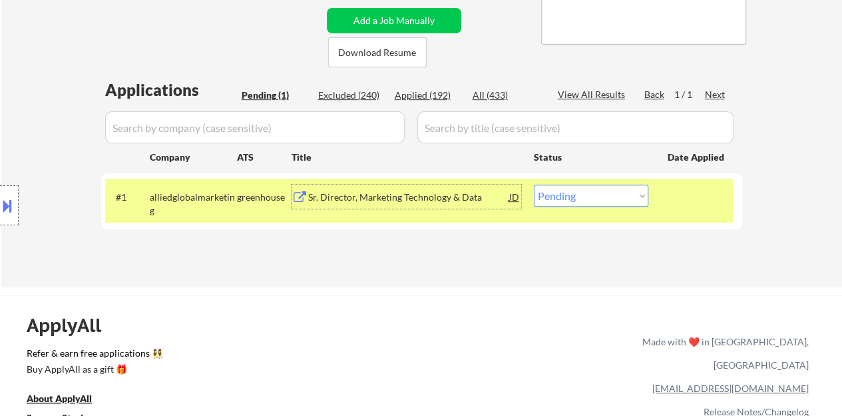
click at [591, 194] on select "Choose an option... Pending Applied Excluded (Questions) Excluded (Expired) Exc…" at bounding box center [591, 195] width 115 height 22
select select ""excluded__bad_match_""
click at [534, 184] on select "Choose an option... Pending Applied Excluded (Questions) Excluded (Expired) Exc…" at bounding box center [591, 195] width 115 height 22
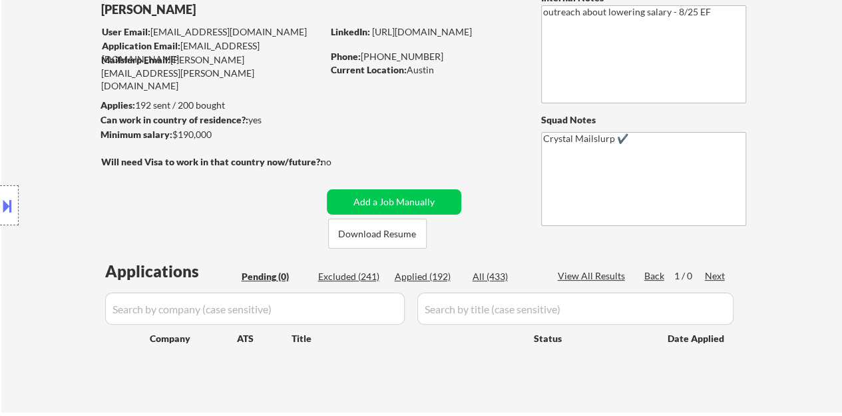
scroll to position [67, 0]
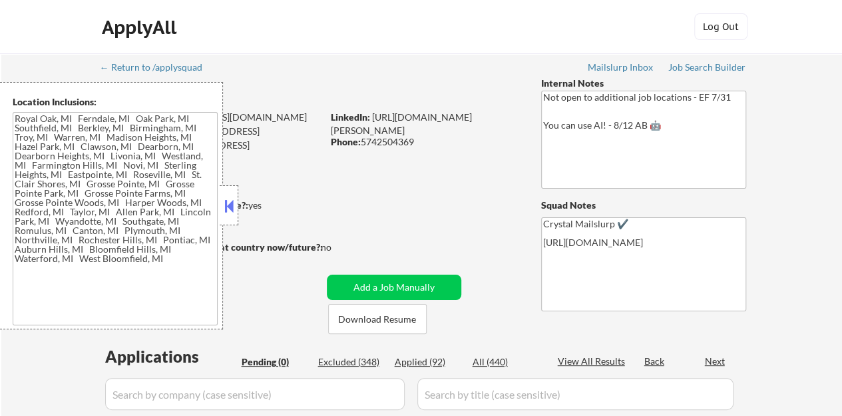
type textarea "[GEOGRAPHIC_DATA], [GEOGRAPHIC_DATA] [GEOGRAPHIC_DATA], [GEOGRAPHIC_DATA], [GEO…"
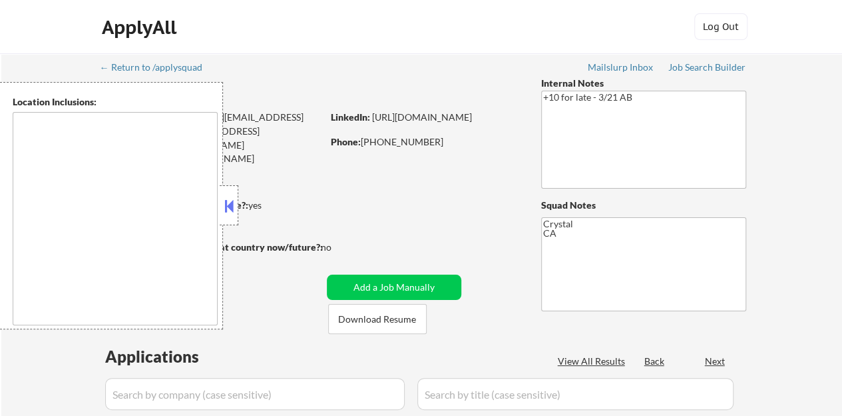
type textarea "[GEOGRAPHIC_DATA], [GEOGRAPHIC_DATA] [GEOGRAPHIC_DATA], [GEOGRAPHIC_DATA] [GEOG…"
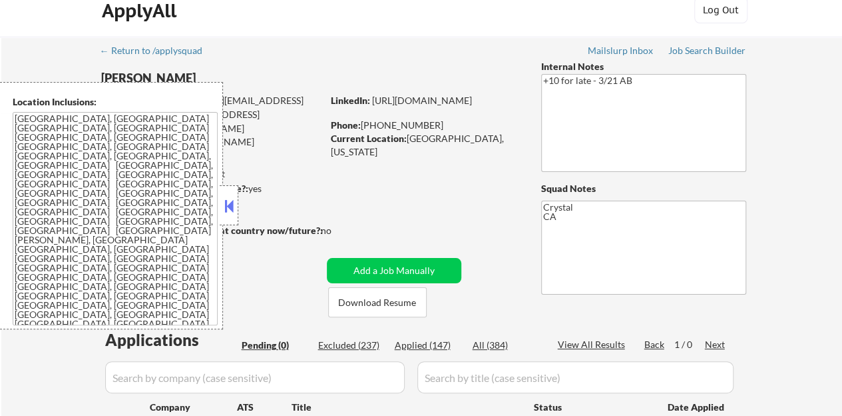
scroll to position [67, 0]
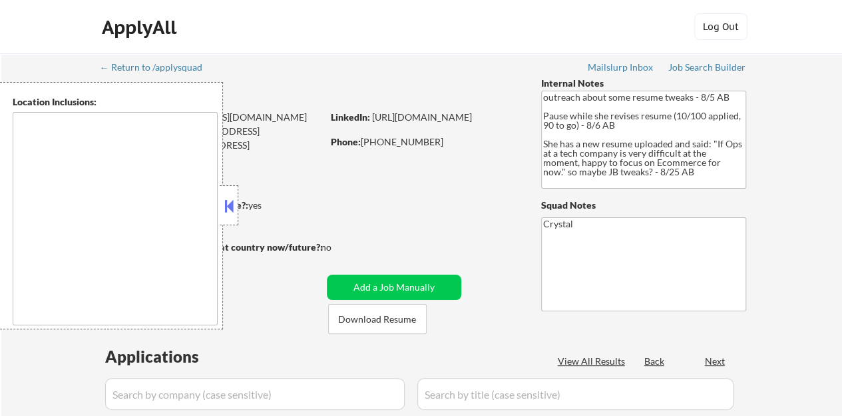
type textarea "[GEOGRAPHIC_DATA], [GEOGRAPHIC_DATA] [GEOGRAPHIC_DATA], [GEOGRAPHIC_DATA] [GEOG…"
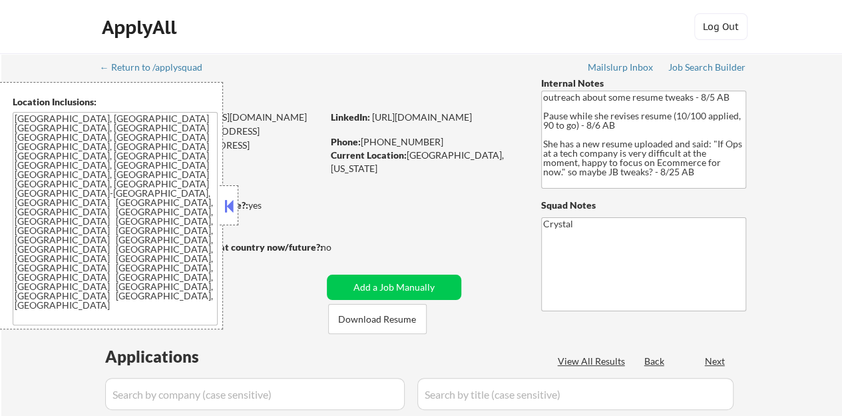
click at [234, 203] on button at bounding box center [229, 206] width 15 height 20
select select ""pending""
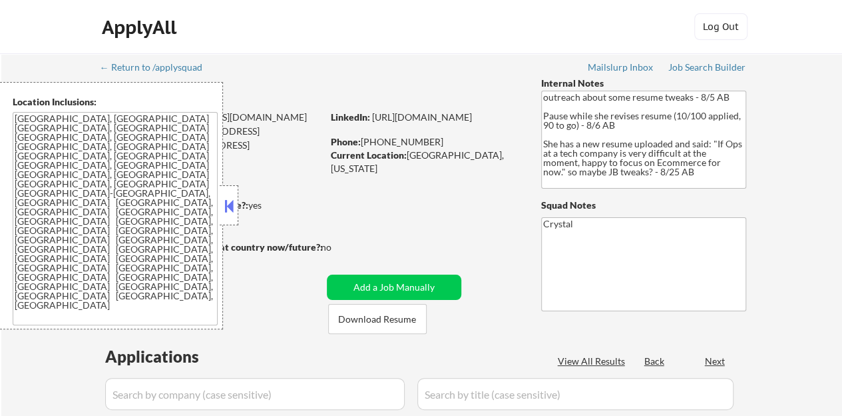
select select ""pending""
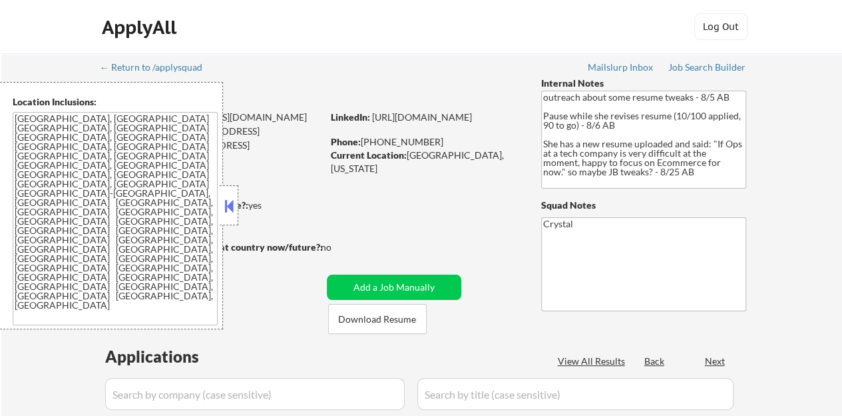
select select ""pending""
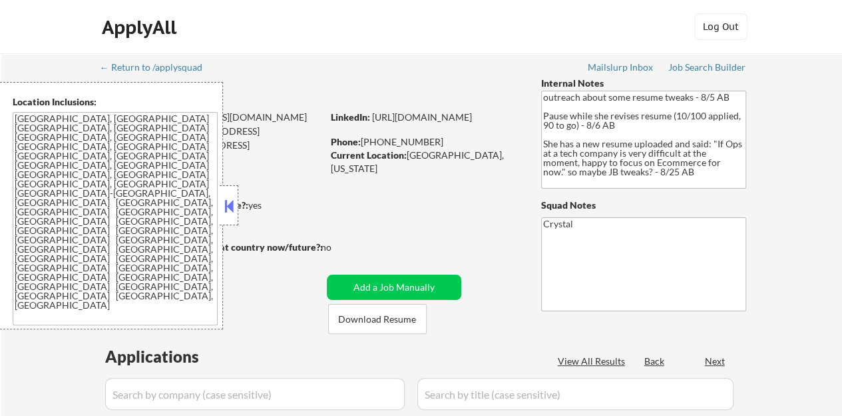
select select ""pending""
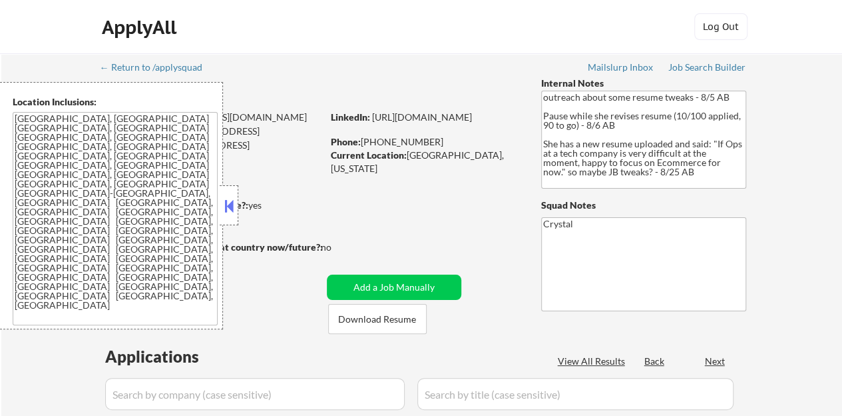
select select ""pending""
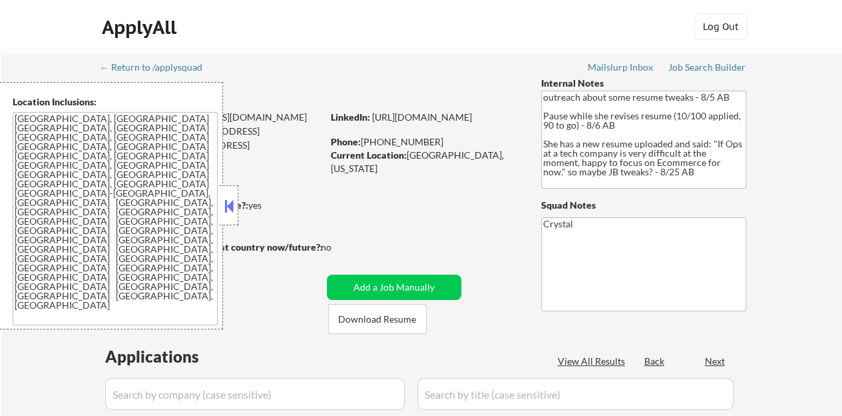
select select ""pending""
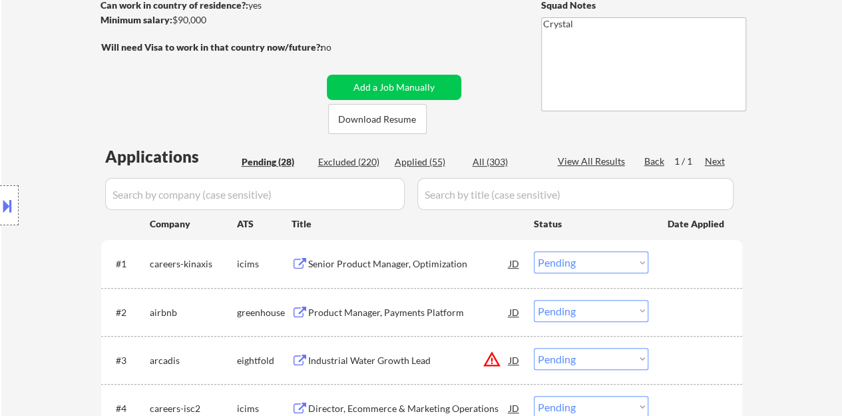
scroll to position [333, 0]
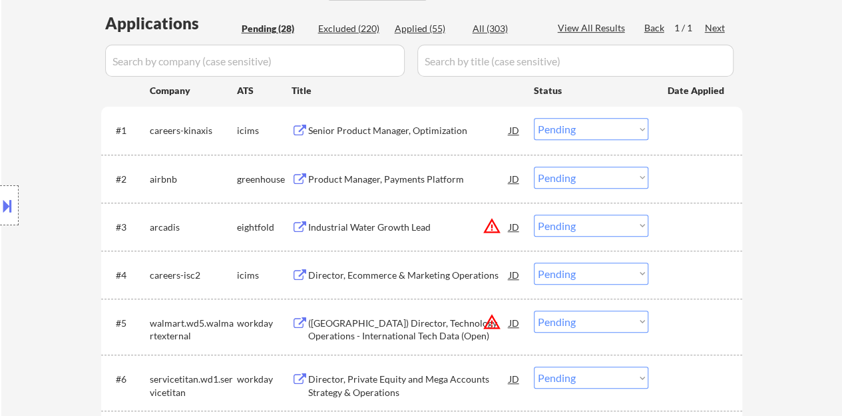
click at [417, 174] on div "Product Manager, Payments Platform" at bounding box center [408, 178] width 201 height 13
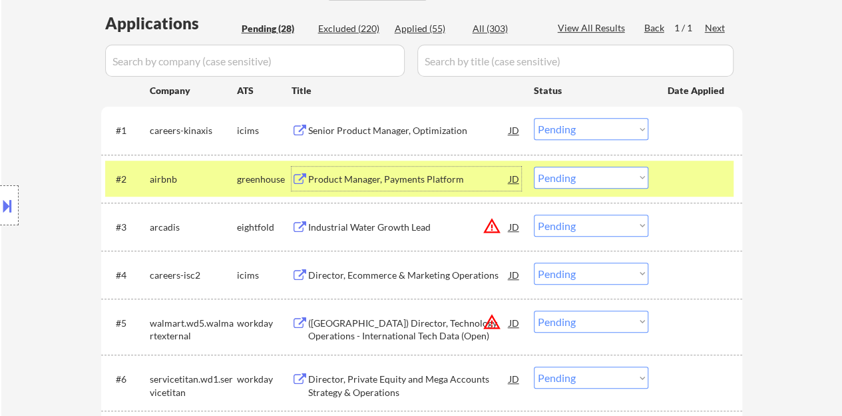
click at [619, 168] on select "Choose an option... Pending Applied Excluded (Questions) Excluded (Expired) Exc…" at bounding box center [591, 177] width 115 height 22
click at [534, 166] on select "Choose an option... Pending Applied Excluded (Questions) Excluded (Expired) Exc…" at bounding box center [591, 177] width 115 height 22
select select ""pending""
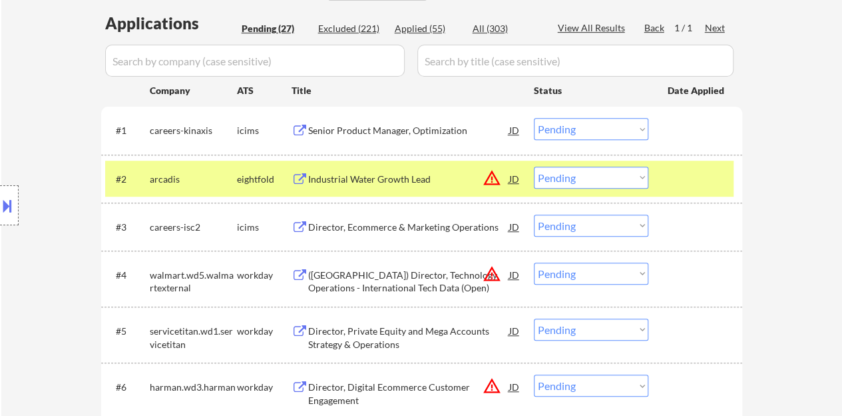
click at [701, 184] on div at bounding box center [697, 178] width 59 height 24
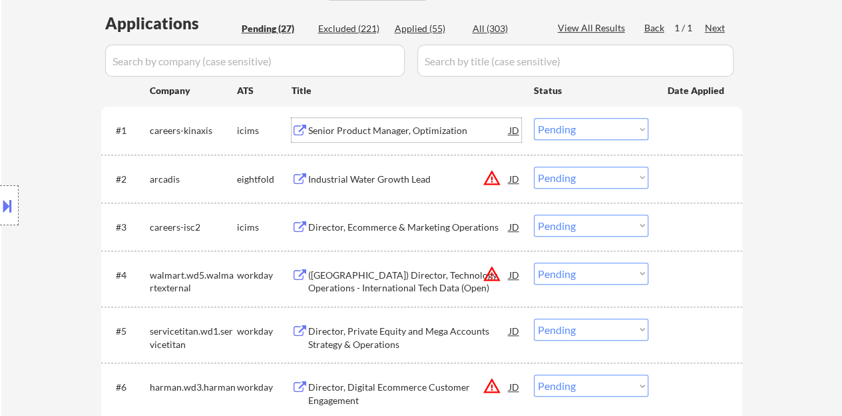
click at [450, 129] on div "Senior Product Manager, Optimization" at bounding box center [408, 130] width 201 height 13
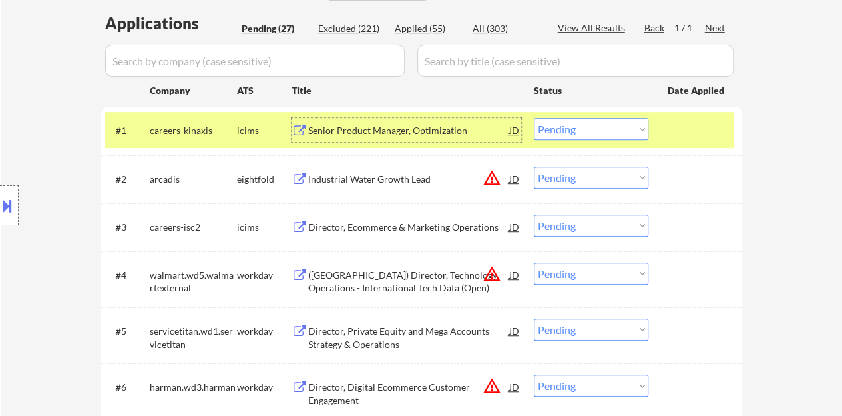
click at [577, 132] on select "Choose an option... Pending Applied Excluded (Questions) Excluded (Expired) Exc…" at bounding box center [591, 129] width 115 height 22
click at [534, 118] on select "Choose an option... Pending Applied Excluded (Questions) Excluded (Expired) Exc…" at bounding box center [591, 129] width 115 height 22
select select ""pending""
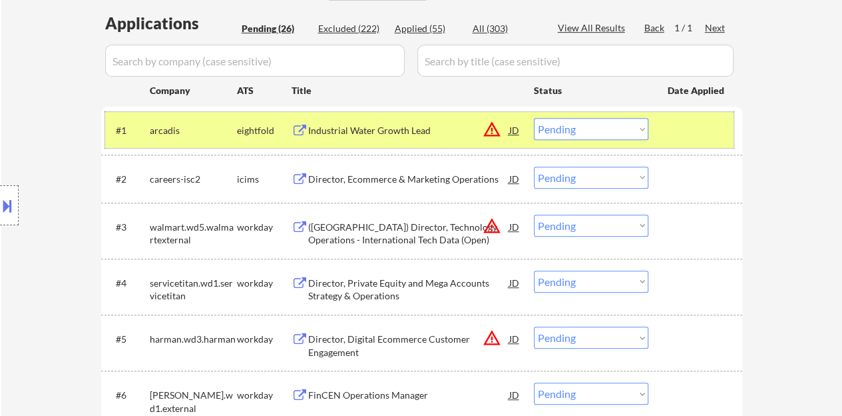
click at [678, 128] on div at bounding box center [697, 130] width 59 height 24
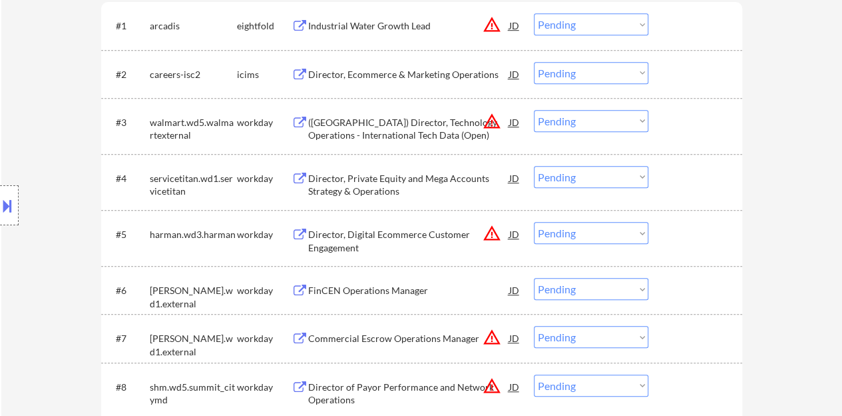
scroll to position [466, 0]
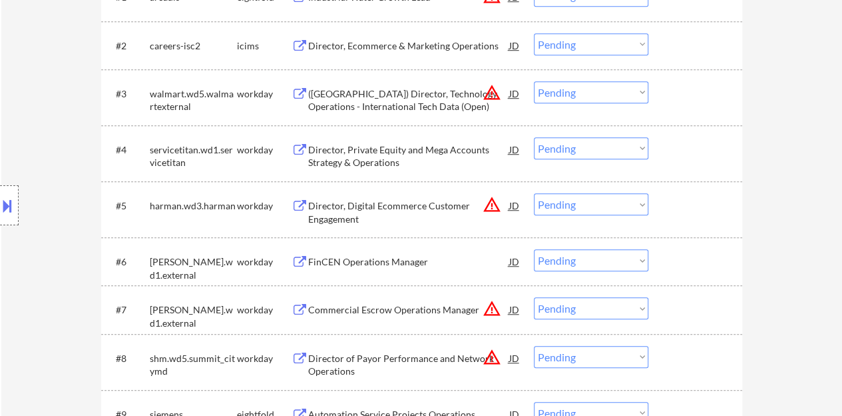
click at [408, 267] on div "FinCEN Operations Manager" at bounding box center [408, 261] width 201 height 13
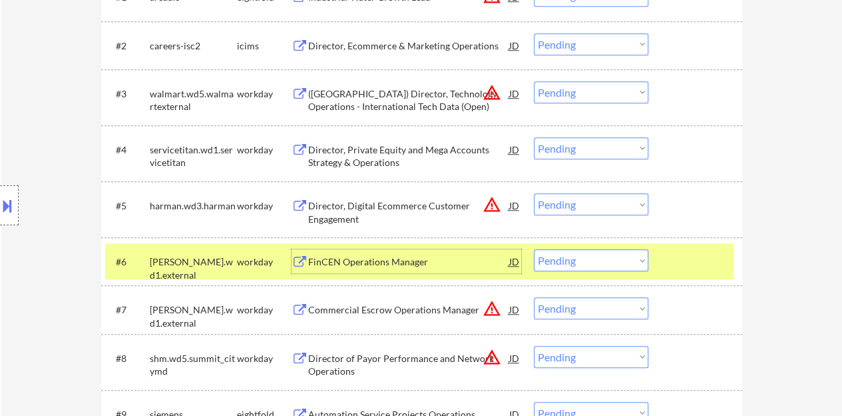
click at [598, 249] on select "Choose an option... Pending Applied Excluded (Questions) Excluded (Expired) Exc…" at bounding box center [591, 260] width 115 height 22
click at [534, 249] on select "Choose an option... Pending Applied Excluded (Questions) Excluded (Expired) Exc…" at bounding box center [591, 260] width 115 height 22
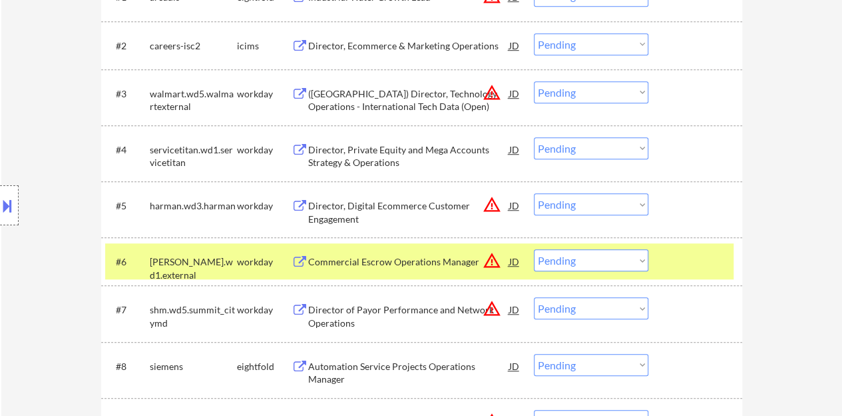
scroll to position [533, 0]
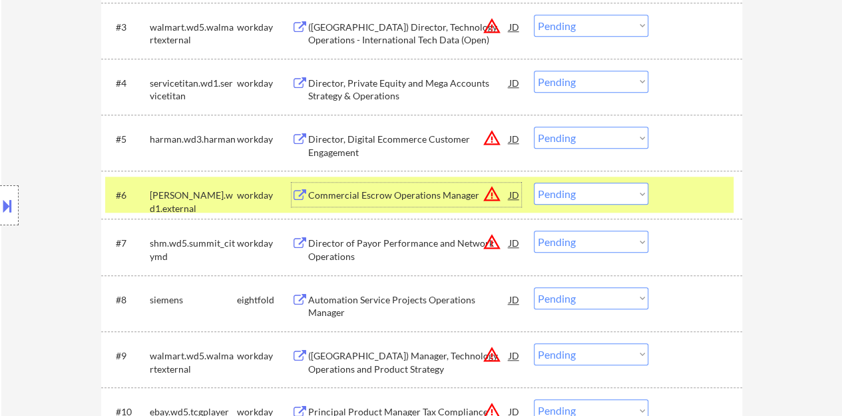
click at [421, 190] on div "Commercial Escrow Operations Manager" at bounding box center [408, 194] width 201 height 13
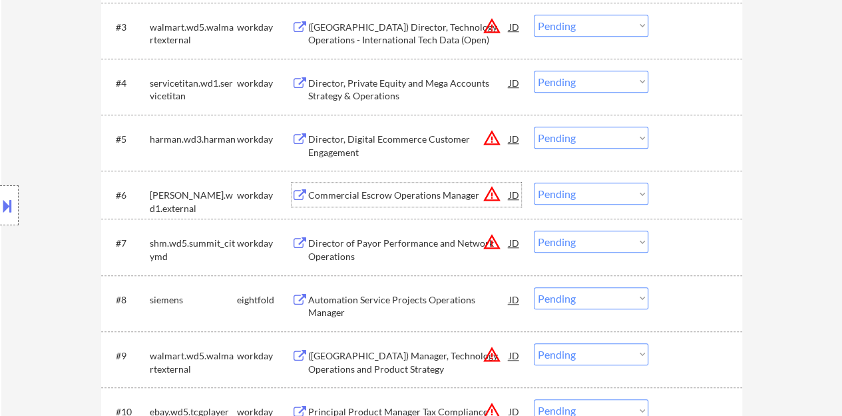
click at [689, 193] on div at bounding box center [697, 194] width 59 height 24
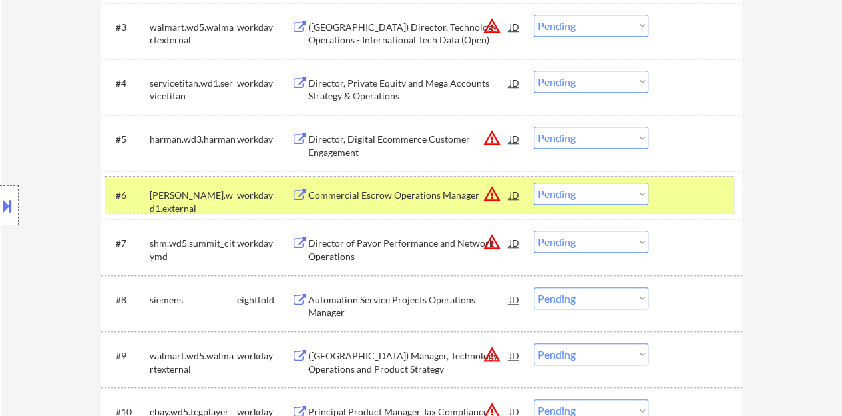
click at [598, 199] on select "Choose an option... Pending Applied Excluded (Questions) Excluded (Expired) Exc…" at bounding box center [591, 193] width 115 height 22
click at [534, 182] on select "Choose an option... Pending Applied Excluded (Questions) Excluded (Expired) Exc…" at bounding box center [591, 193] width 115 height 22
select select ""pending""
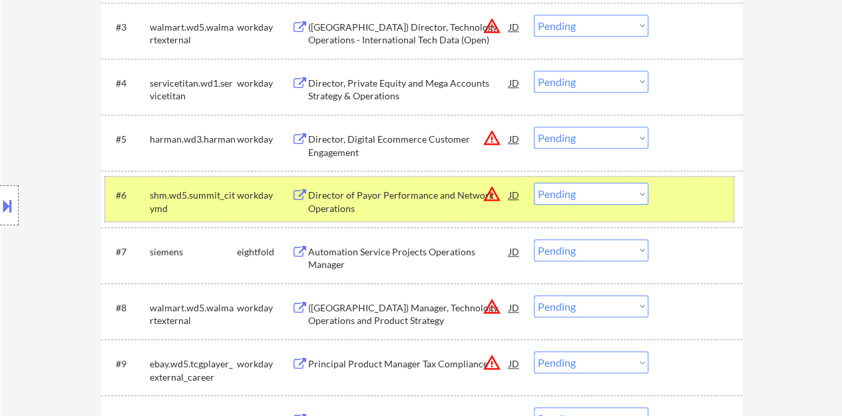
click at [705, 197] on div at bounding box center [697, 194] width 59 height 24
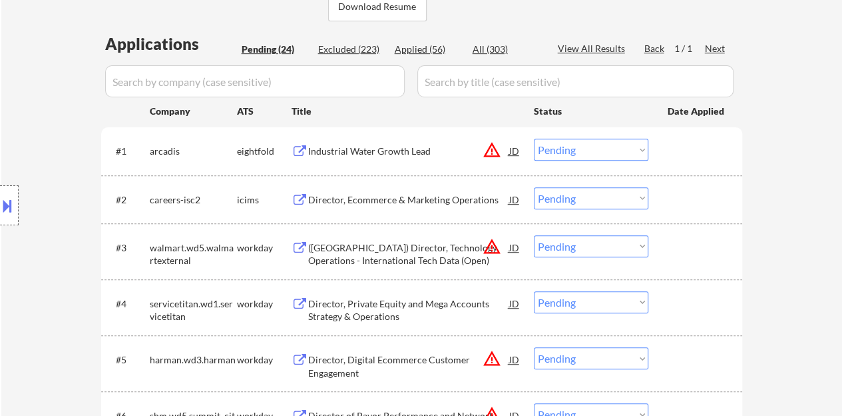
scroll to position [333, 0]
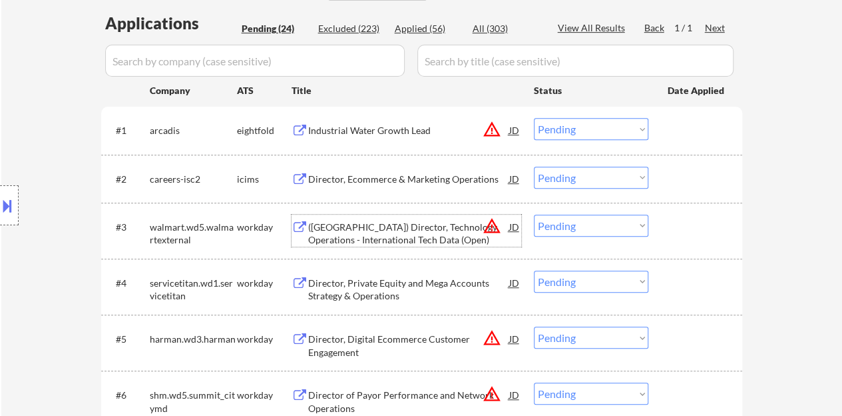
click at [393, 235] on div "([GEOGRAPHIC_DATA]) Director, Technology Operations - International Tech Data (…" at bounding box center [408, 233] width 201 height 26
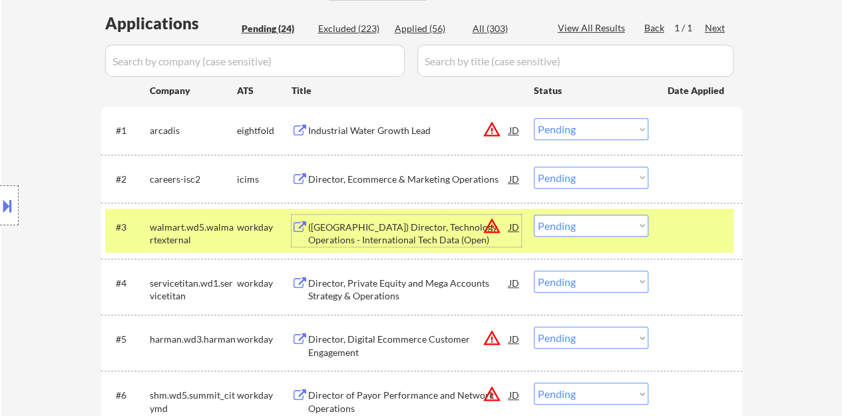
click at [569, 219] on select "Choose an option... Pending Applied Excluded (Questions) Excluded (Expired) Exc…" at bounding box center [591, 225] width 115 height 22
click at [534, 214] on select "Choose an option... Pending Applied Excluded (Questions) Excluded (Expired) Exc…" at bounding box center [591, 225] width 115 height 22
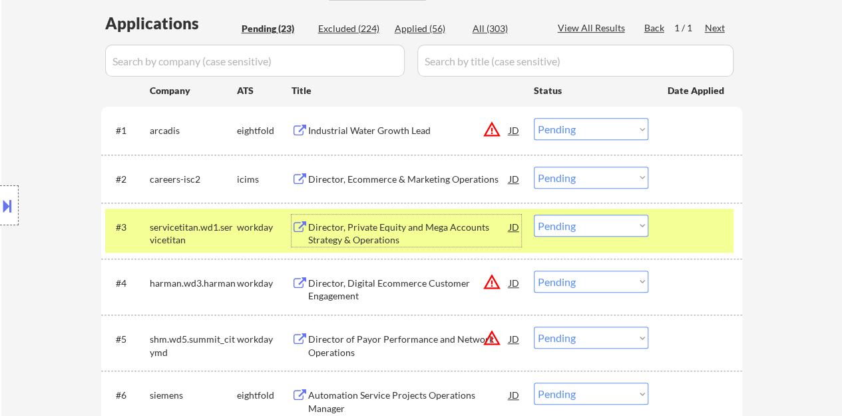
click at [348, 218] on div "Director, Private Equity and Mega Accounts Strategy & Operations" at bounding box center [408, 230] width 201 height 32
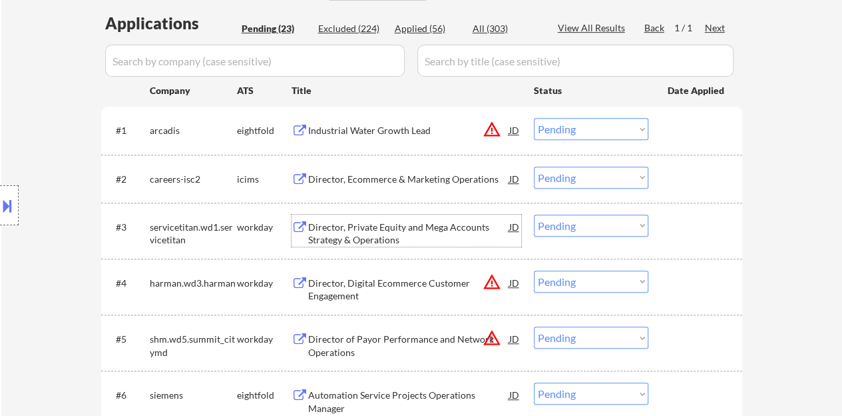
click at [658, 239] on div "#3 servicetitan.wd1.servicetitan workday Director, Private Equity and Mega Acco…" at bounding box center [419, 230] width 629 height 44
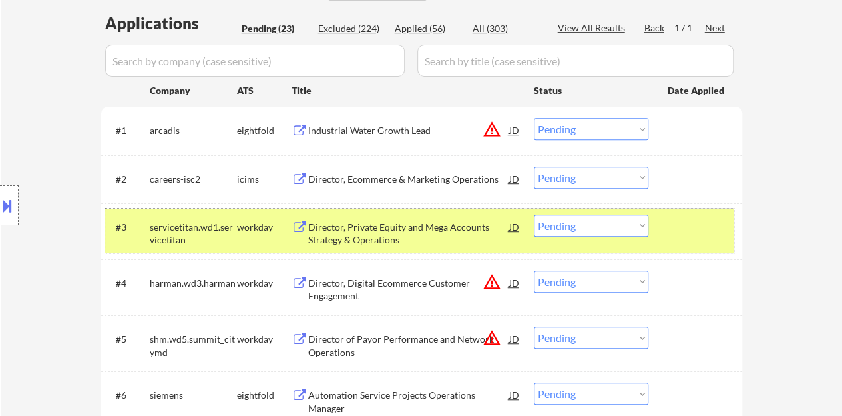
click at [607, 228] on select "Choose an option... Pending Applied Excluded (Questions) Excluded (Expired) Exc…" at bounding box center [591, 225] width 115 height 22
click at [534, 214] on select "Choose an option... Pending Applied Excluded (Questions) Excluded (Expired) Exc…" at bounding box center [591, 225] width 115 height 22
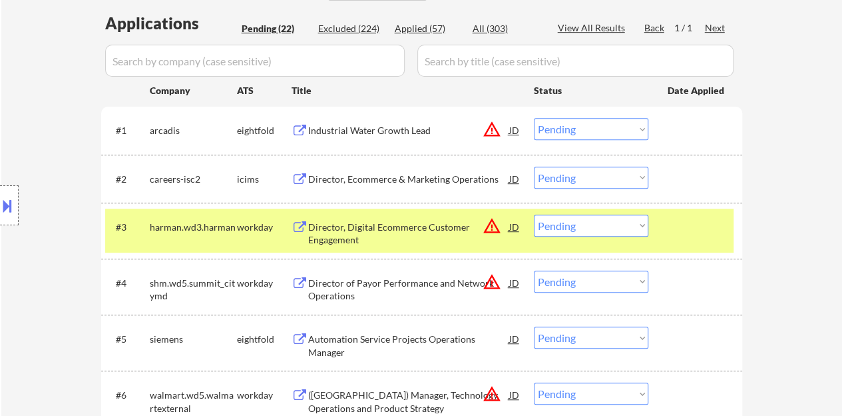
click at [406, 221] on div "Director, Digital Ecommerce Customer Engagement" at bounding box center [408, 233] width 201 height 26
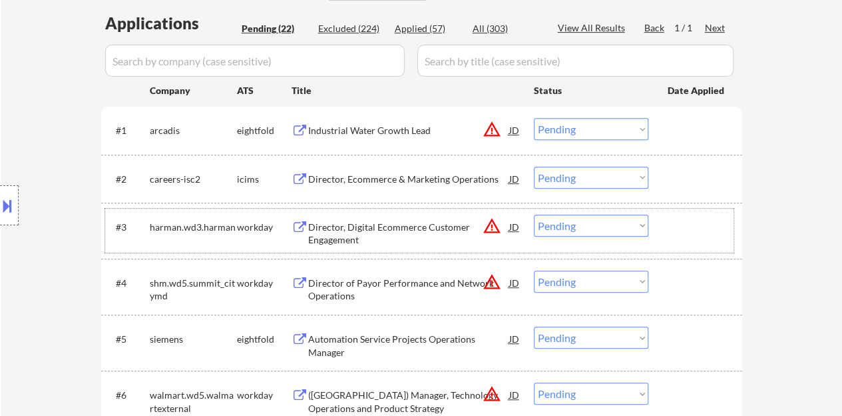
click at [707, 244] on div "#3 [PERSON_NAME].wd3.[PERSON_NAME] workday Director, Digital Ecommerce Customer…" at bounding box center [419, 230] width 629 height 44
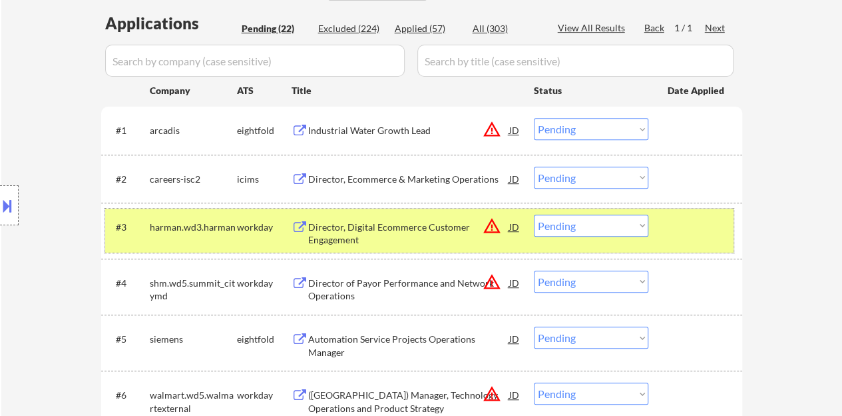
click at [566, 216] on select "Choose an option... Pending Applied Excluded (Questions) Excluded (Expired) Exc…" at bounding box center [591, 225] width 115 height 22
click at [534, 214] on select "Choose an option... Pending Applied Excluded (Questions) Excluded (Expired) Exc…" at bounding box center [591, 225] width 115 height 22
select select ""pending""
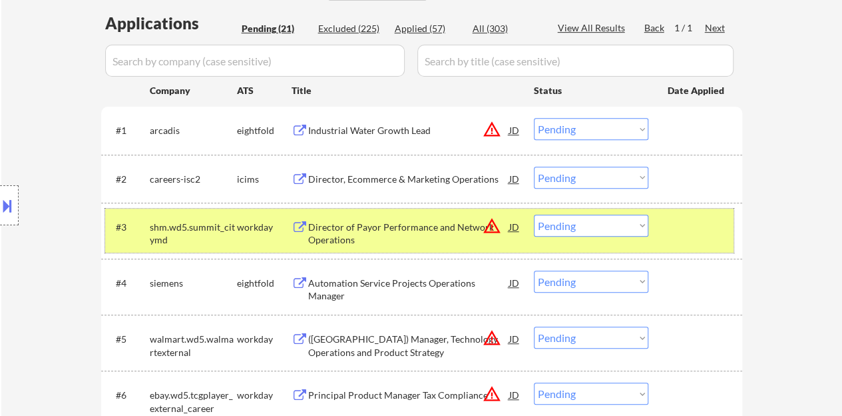
click at [687, 250] on div "#3 shm.wd5.summit_citymd workday Director of Payor Performance and Network Oper…" at bounding box center [419, 230] width 629 height 44
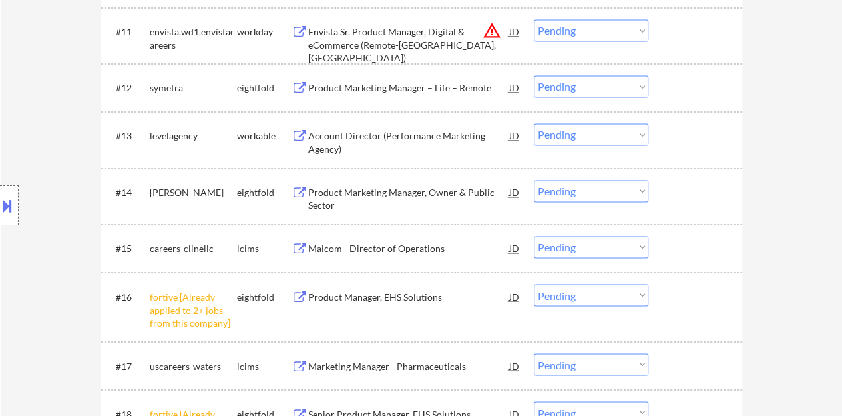
scroll to position [999, 0]
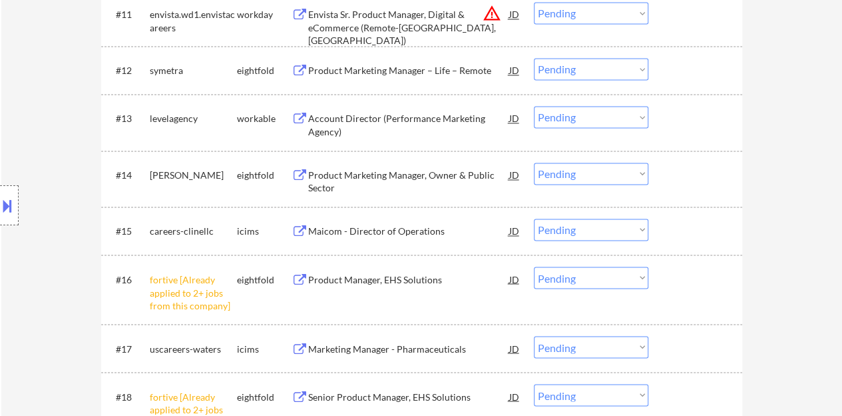
click at [589, 278] on select "Choose an option... Pending Applied Excluded (Questions) Excluded (Expired) Exc…" at bounding box center [591, 277] width 115 height 22
click at [534, 266] on select "Choose an option... Pending Applied Excluded (Questions) Excluded (Expired) Exc…" at bounding box center [591, 277] width 115 height 22
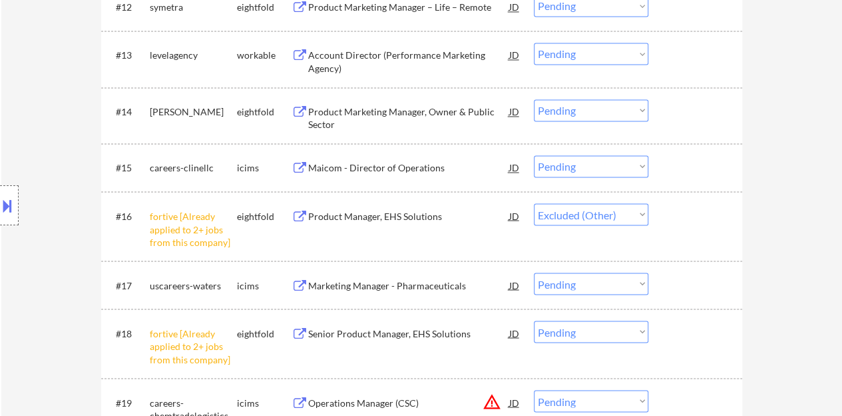
scroll to position [1199, 0]
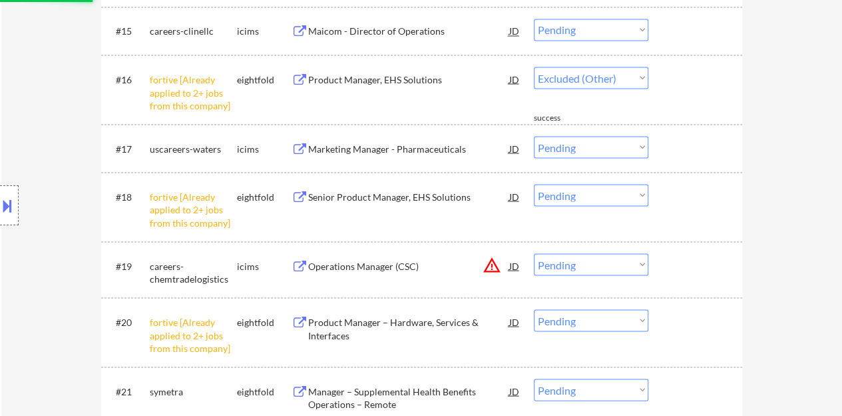
select select ""pending""
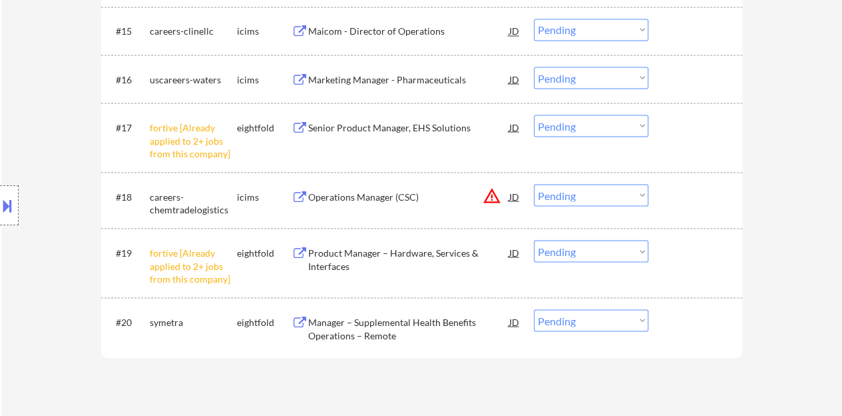
click at [599, 256] on select "Choose an option... Pending Applied Excluded (Questions) Excluded (Expired) Exc…" at bounding box center [591, 251] width 115 height 22
click at [534, 240] on select "Choose an option... Pending Applied Excluded (Questions) Excluded (Expired) Exc…" at bounding box center [591, 251] width 115 height 22
click at [587, 122] on select "Choose an option... Pending Applied Excluded (Questions) Excluded (Expired) Exc…" at bounding box center [591, 126] width 115 height 22
select select ""pending""
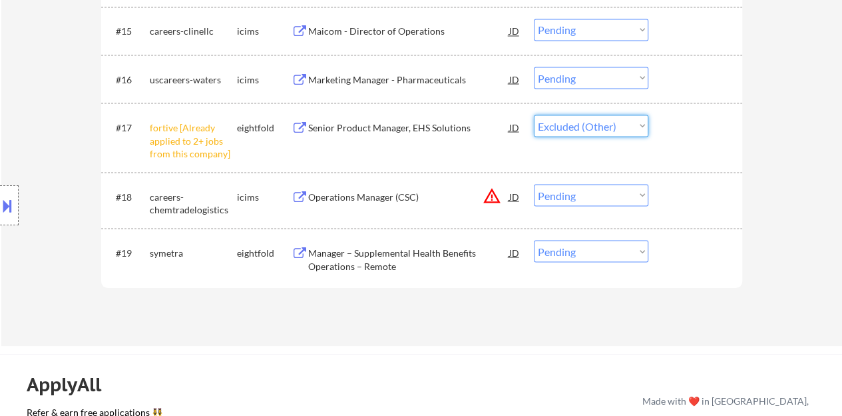
click at [534, 115] on select "Choose an option... Pending Applied Excluded (Questions) Excluded (Expired) Exc…" at bounding box center [591, 126] width 115 height 22
select select ""pending""
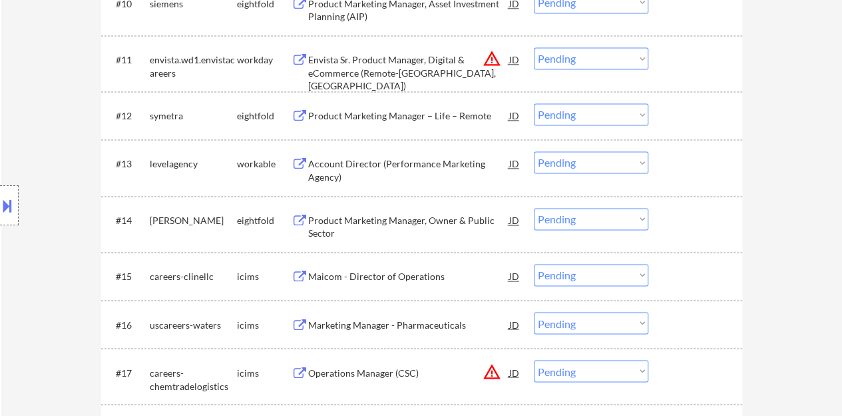
scroll to position [932, 0]
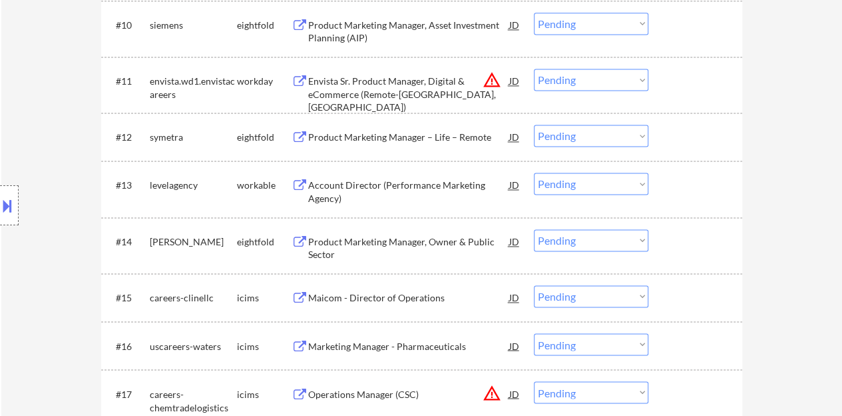
click at [387, 180] on div "Account Director (Performance Marketing Agency)" at bounding box center [408, 191] width 201 height 26
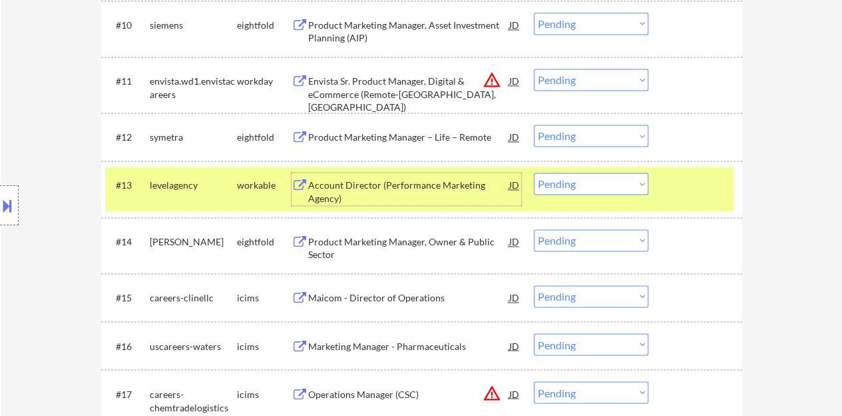
click at [586, 184] on select "Choose an option... Pending Applied Excluded (Questions) Excluded (Expired) Exc…" at bounding box center [591, 183] width 115 height 22
click at [534, 172] on select "Choose an option... Pending Applied Excluded (Questions) Excluded (Expired) Exc…" at bounding box center [591, 183] width 115 height 22
select select ""pending""
